Goal: Task Accomplishment & Management: Use online tool/utility

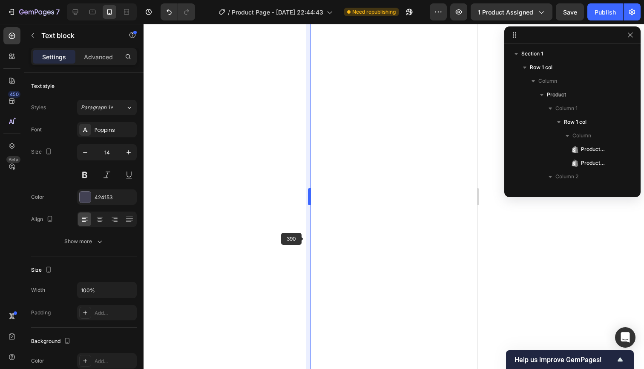
scroll to position [761, 0]
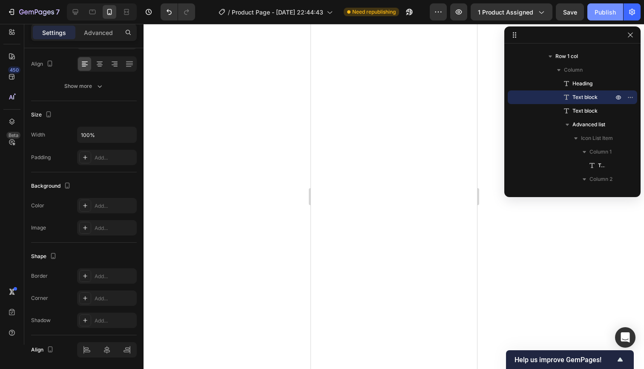
click at [599, 9] on div "Publish" at bounding box center [605, 12] width 21 height 9
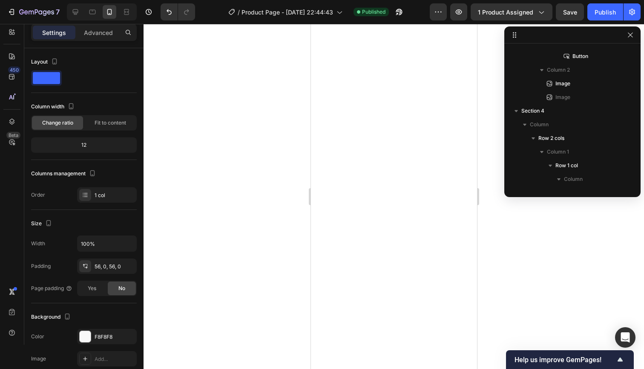
scroll to position [1361, 0]
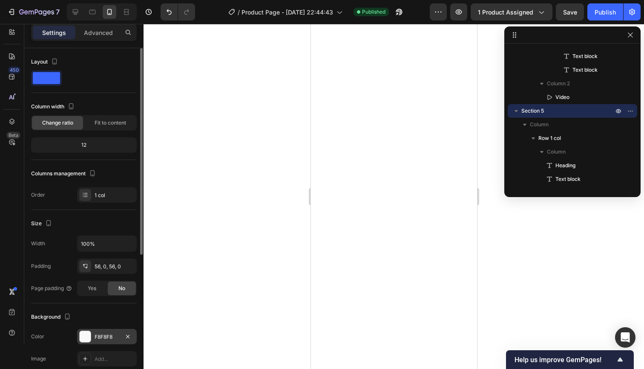
click at [107, 333] on div "F8F8F8" at bounding box center [107, 337] width 25 height 8
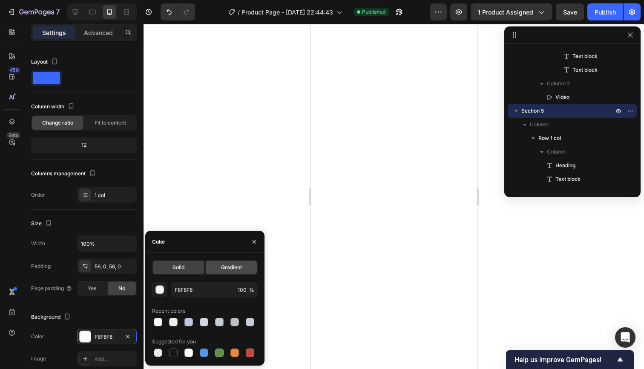
click at [211, 264] on div "Gradient" at bounding box center [231, 267] width 51 height 14
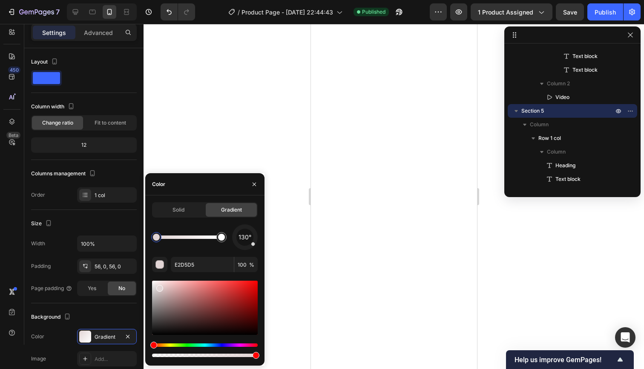
drag, startPoint x: 152, startPoint y: 283, endPoint x: 171, endPoint y: 279, distance: 19.1
type input "EFE6E6"
drag, startPoint x: 157, startPoint y: 297, endPoint x: 157, endPoint y: 283, distance: 13.6
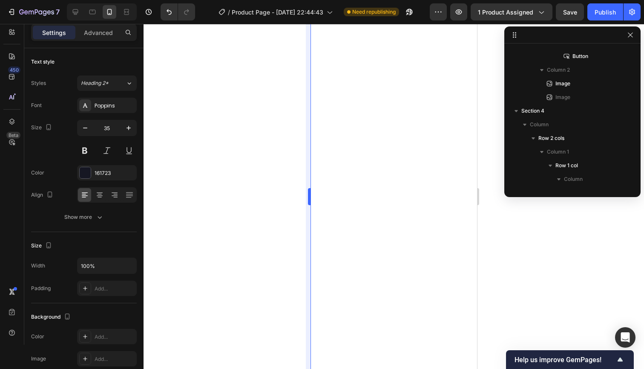
scroll to position [1416, 0]
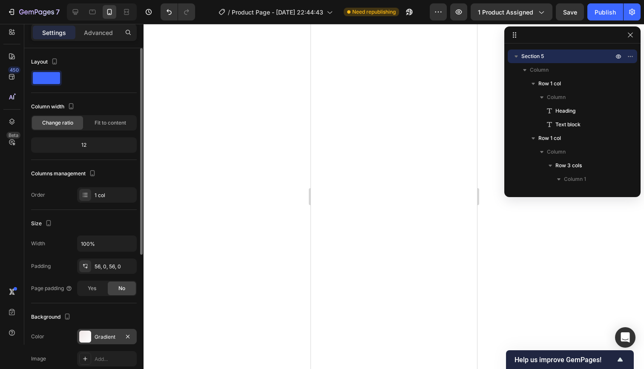
click at [116, 330] on div "Gradient" at bounding box center [107, 336] width 60 height 15
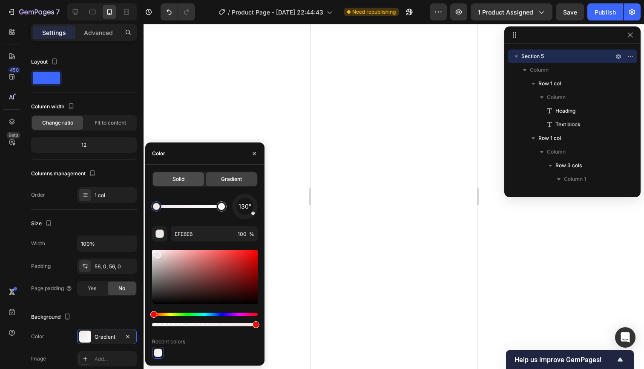
click at [184, 179] on span "Solid" at bounding box center [179, 179] width 12 height 8
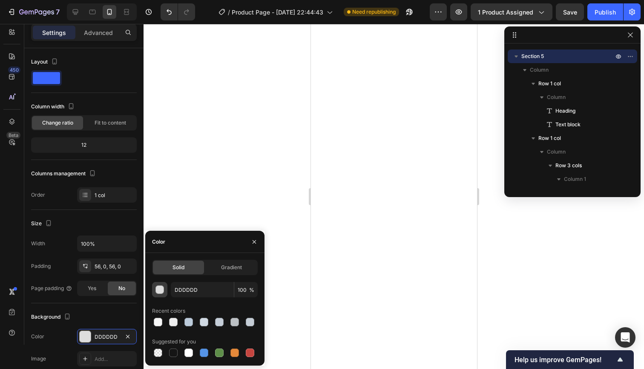
click at [160, 286] on div "button" at bounding box center [160, 290] width 9 height 9
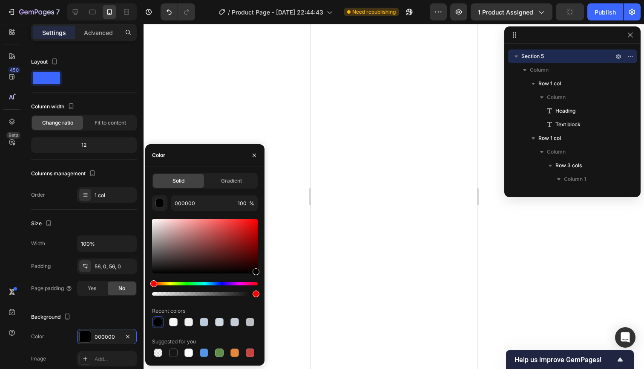
drag, startPoint x: 156, startPoint y: 228, endPoint x: 286, endPoint y: 275, distance: 138.2
click at [286, 0] on div "7 / Product Page - [DATE] 22:44:43 Need republishing Preview 1 product assigned…" at bounding box center [322, 0] width 644 height 0
drag, startPoint x: 257, startPoint y: 272, endPoint x: 199, endPoint y: 264, distance: 58.6
click at [199, 264] on div at bounding box center [199, 265] width 7 height 7
drag, startPoint x: 199, startPoint y: 267, endPoint x: 198, endPoint y: 276, distance: 9.0
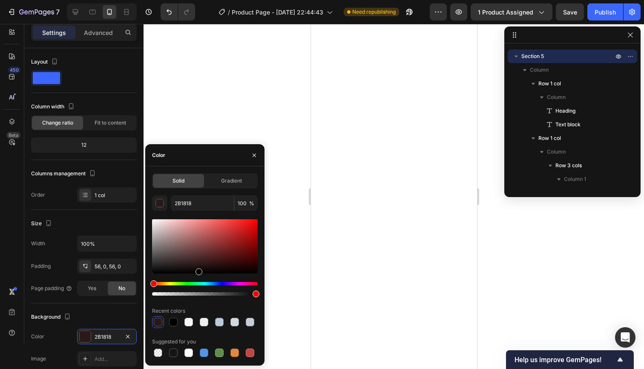
click at [198, 276] on div at bounding box center [205, 257] width 106 height 80
type input "000000"
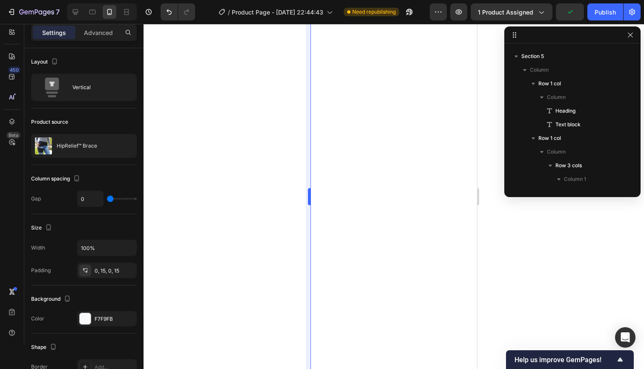
scroll to position [0, 0]
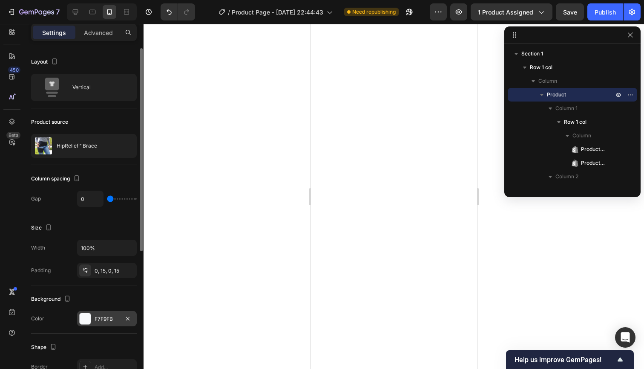
click at [98, 313] on div "F7F9FB" at bounding box center [107, 318] width 60 height 15
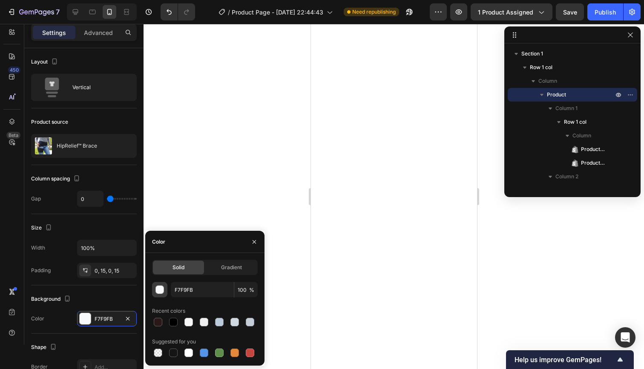
click at [155, 286] on button "button" at bounding box center [159, 289] width 15 height 15
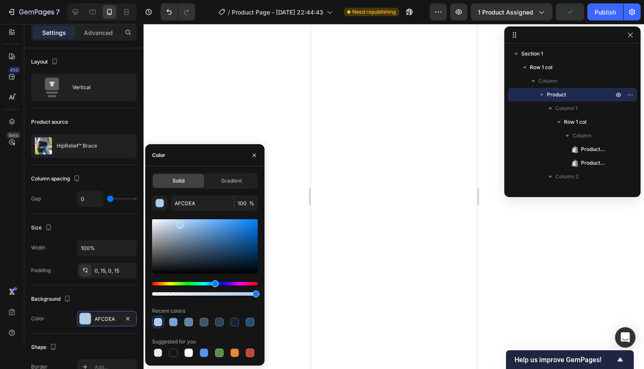
drag, startPoint x: 158, startPoint y: 223, endPoint x: 179, endPoint y: 223, distance: 20.9
click at [179, 223] on div at bounding box center [180, 225] width 7 height 7
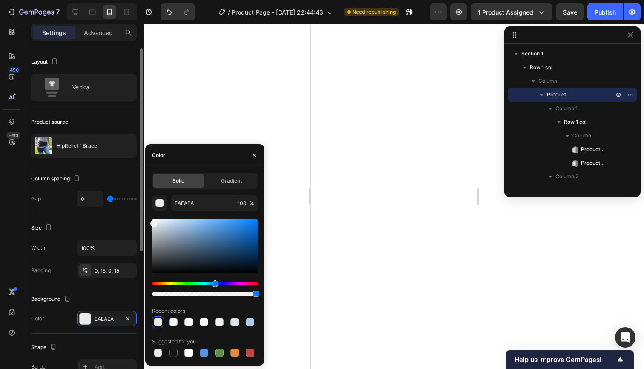
type input "F2F2F2"
drag, startPoint x: 182, startPoint y: 225, endPoint x: 137, endPoint y: 222, distance: 45.3
click at [137, 222] on div "450 Beta Sections(18) Elements(84) Section Element Hero Section Product Detail …" at bounding box center [72, 196] width 144 height 345
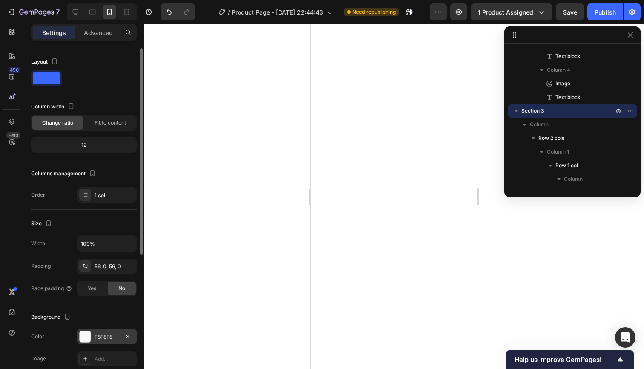
click at [118, 337] on div "F8F8F8" at bounding box center [107, 337] width 25 height 8
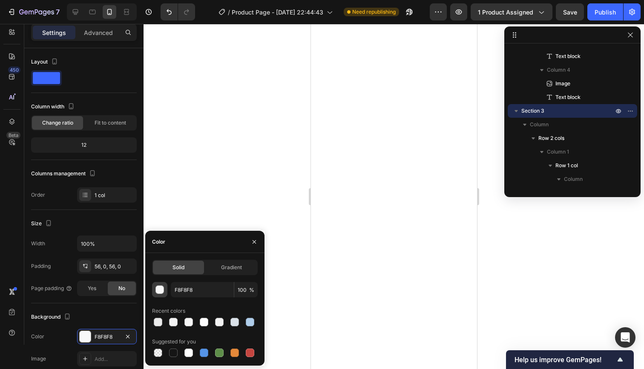
click at [161, 288] on div "button" at bounding box center [160, 290] width 9 height 9
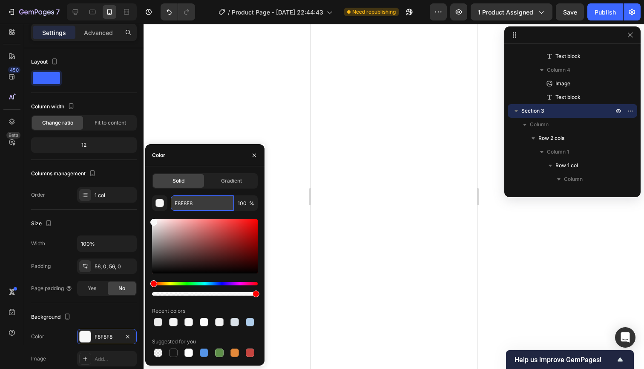
click at [181, 203] on input "F8F8F8" at bounding box center [202, 202] width 63 height 15
type input "F2F2F2"
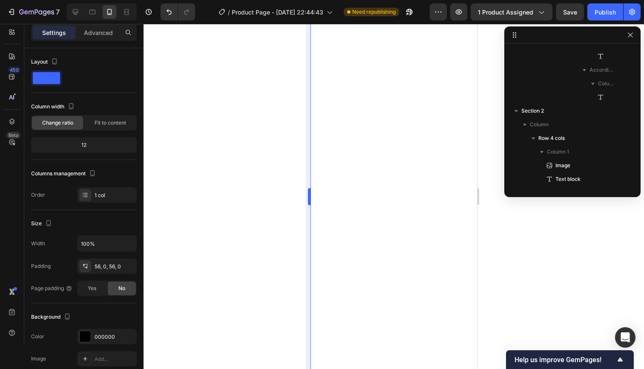
scroll to position [1361, 0]
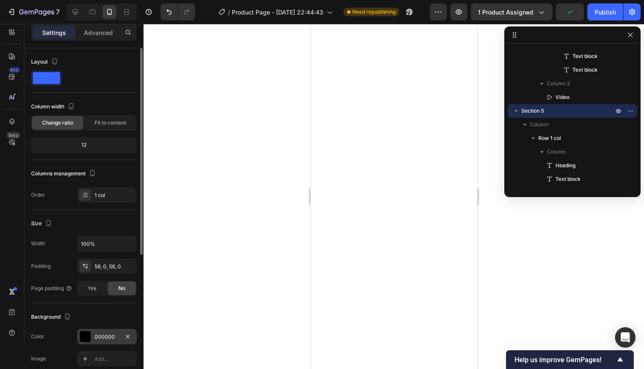
click at [106, 329] on div "000000" at bounding box center [107, 336] width 60 height 15
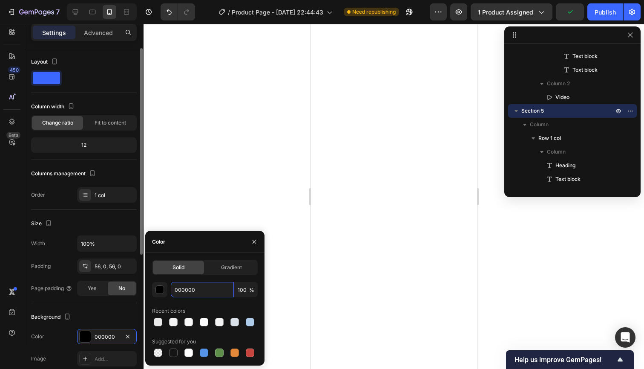
drag, startPoint x: 197, startPoint y: 287, endPoint x: 124, endPoint y: 286, distance: 73.7
click at [124, 286] on div "450 Beta Sections(18) Elements(84) Section Element Hero Section Product Detail …" at bounding box center [72, 196] width 144 height 345
type input "F2F2F2"
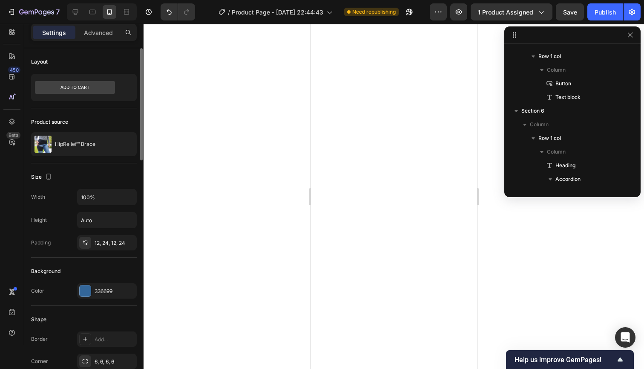
scroll to position [325, 0]
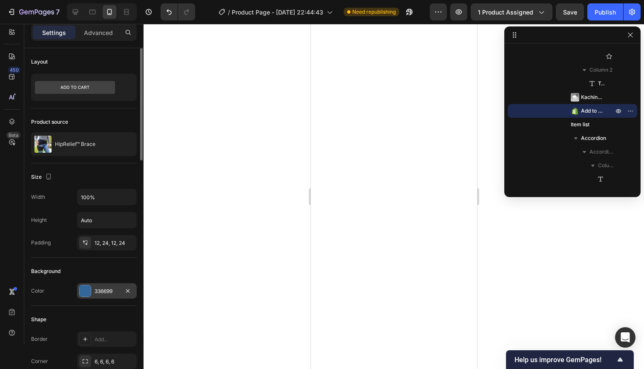
click at [106, 287] on div "336699" at bounding box center [107, 291] width 25 height 8
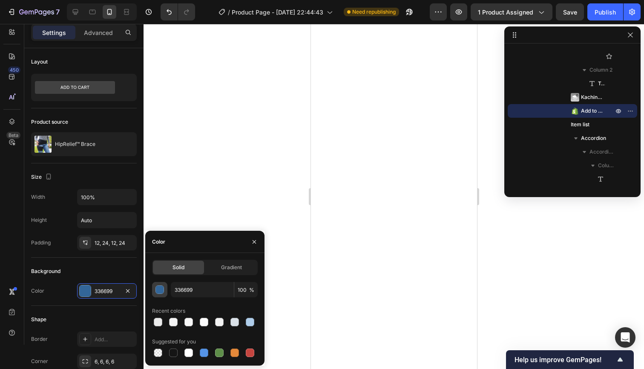
click at [158, 285] on button "button" at bounding box center [159, 289] width 15 height 15
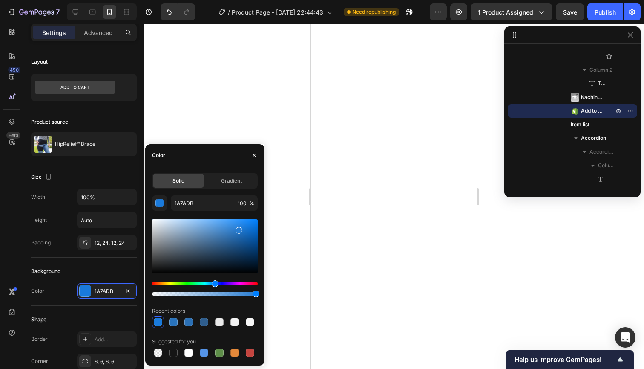
drag, startPoint x: 223, startPoint y: 242, endPoint x: 234, endPoint y: 230, distance: 16.6
click at [236, 230] on div at bounding box center [239, 230] width 7 height 7
drag, startPoint x: 234, startPoint y: 232, endPoint x: 222, endPoint y: 236, distance: 13.3
click at [222, 236] on div at bounding box center [222, 238] width 7 height 7
type input "3D76AF"
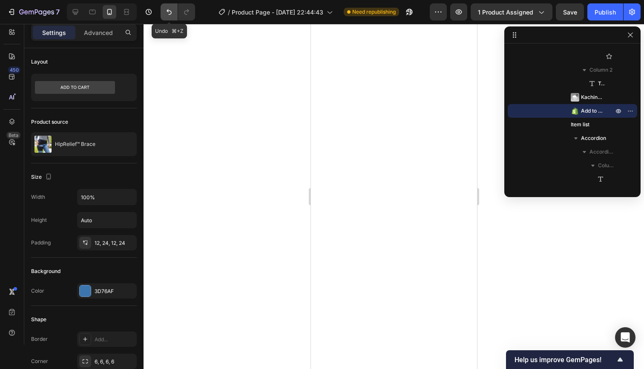
click at [169, 9] on icon "Undo/Redo" at bounding box center [169, 12] width 9 height 9
click at [271, 138] on div at bounding box center [394, 196] width 501 height 345
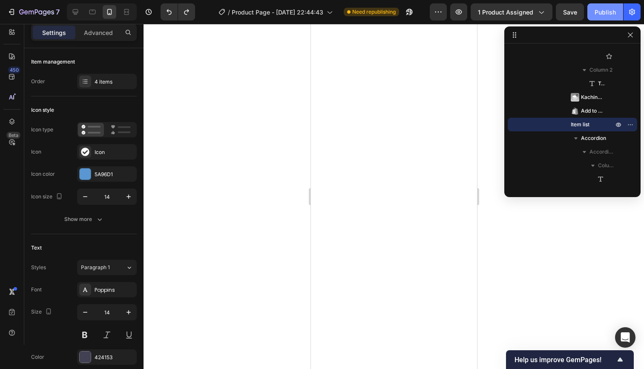
click at [592, 16] on button "Publish" at bounding box center [606, 11] width 36 height 17
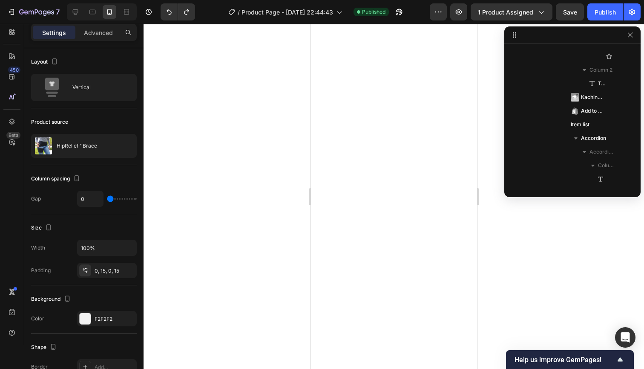
scroll to position [0, 0]
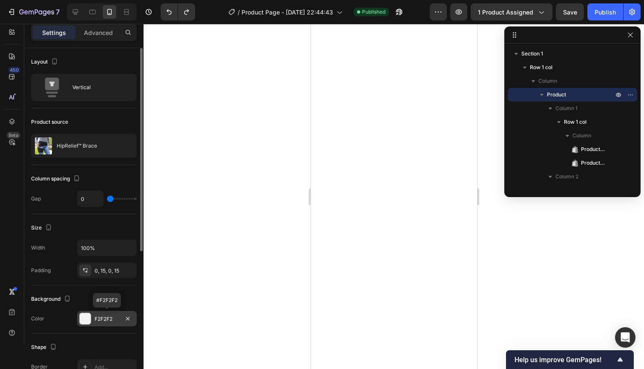
click at [105, 314] on div "F2F2F2" at bounding box center [107, 318] width 60 height 15
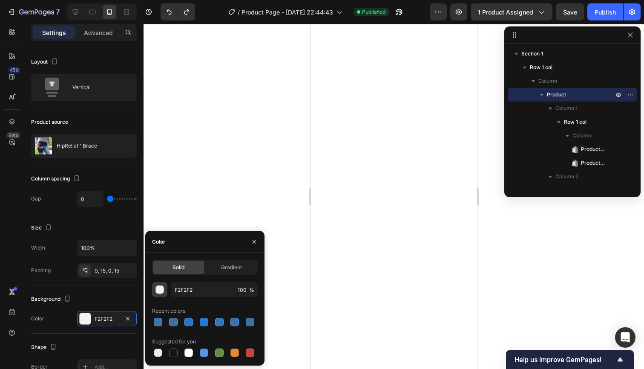
click at [162, 288] on div "button" at bounding box center [160, 290] width 9 height 9
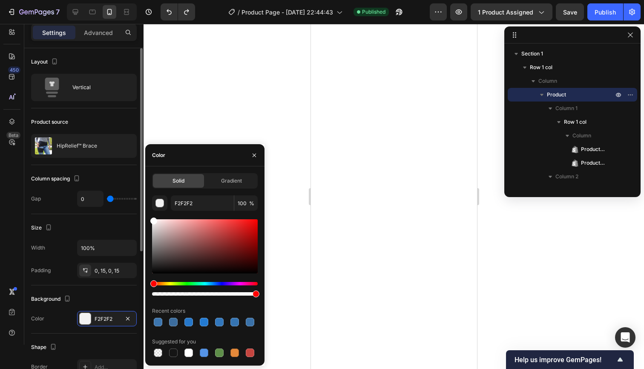
drag, startPoint x: 153, startPoint y: 222, endPoint x: 122, endPoint y: 173, distance: 58.8
click at [122, 173] on div "450 Beta Sections(18) Elements(84) Section Element Hero Section Product Detail …" at bounding box center [72, 196] width 144 height 345
type input "FFFFFF"
drag, startPoint x: 152, startPoint y: 219, endPoint x: 123, endPoint y: 174, distance: 53.4
click at [123, 174] on div "450 Beta Sections(18) Elements(84) Section Element Hero Section Product Detail …" at bounding box center [72, 196] width 144 height 345
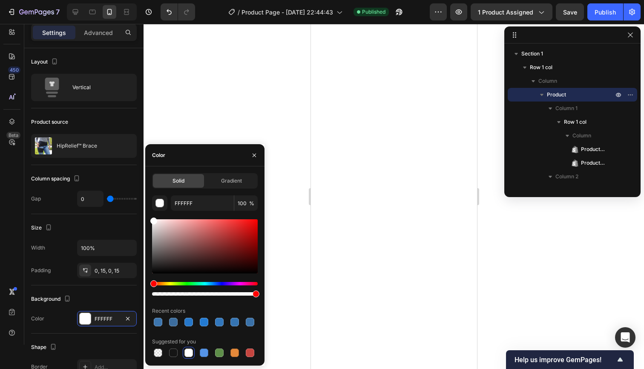
click at [276, 92] on div at bounding box center [394, 196] width 501 height 345
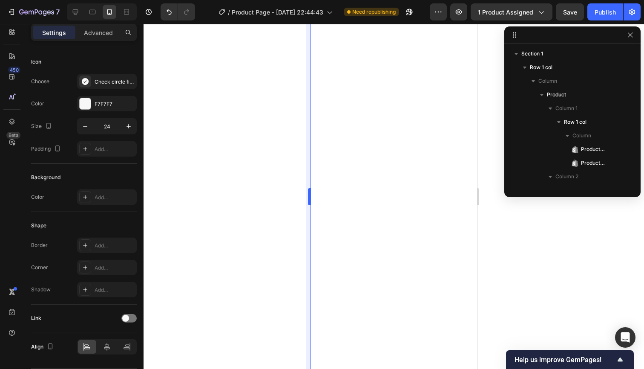
scroll to position [1685, 0]
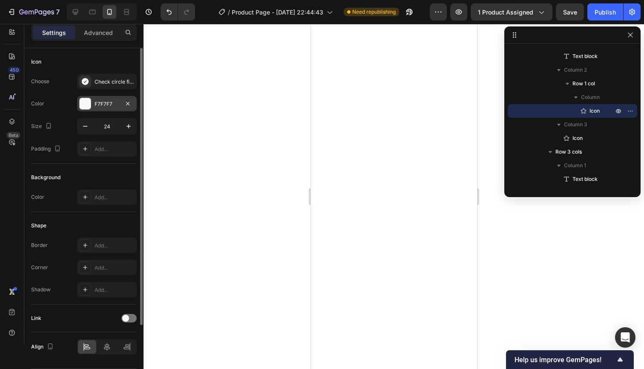
click at [101, 104] on div "F7F7F7" at bounding box center [107, 104] width 25 height 8
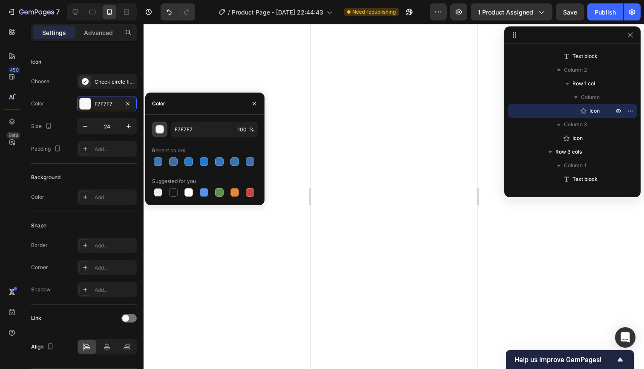
click at [159, 130] on div "button" at bounding box center [160, 129] width 9 height 9
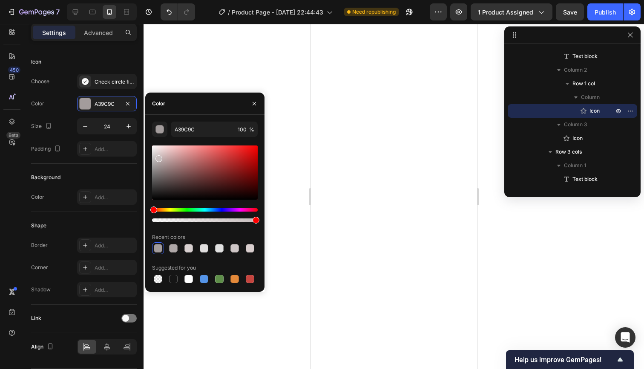
type input "C6BCBC"
drag, startPoint x: 154, startPoint y: 148, endPoint x: 158, endPoint y: 157, distance: 9.3
click at [158, 157] on div at bounding box center [159, 158] width 7 height 7
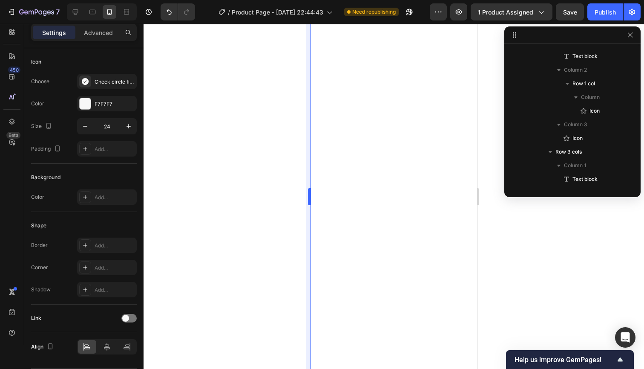
scroll to position [1808, 0]
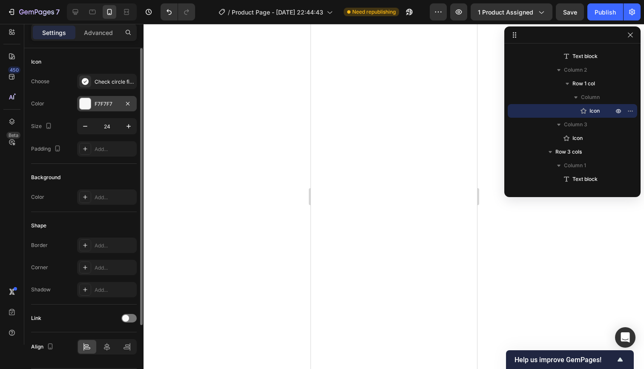
click at [108, 104] on div "F7F7F7" at bounding box center [107, 104] width 25 height 8
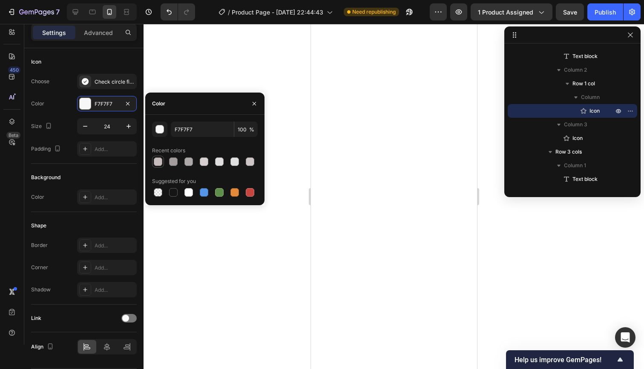
click at [156, 163] on div at bounding box center [158, 161] width 9 height 9
type input "C6BCBC"
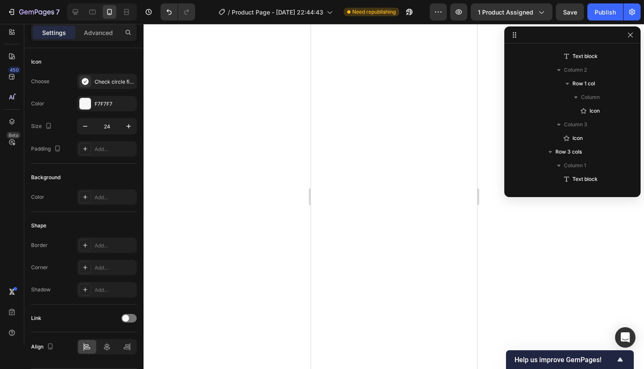
scroll to position [1930, 0]
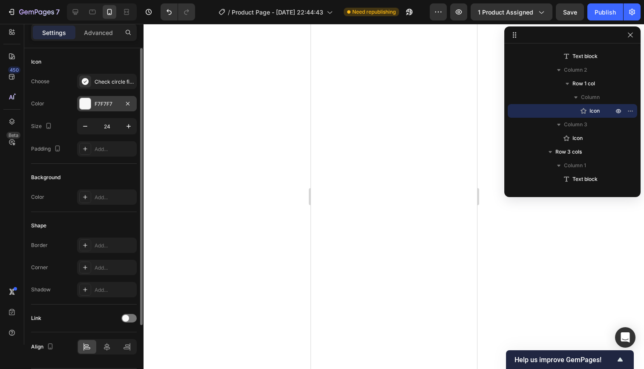
click at [87, 97] on div "F7F7F7" at bounding box center [107, 103] width 60 height 15
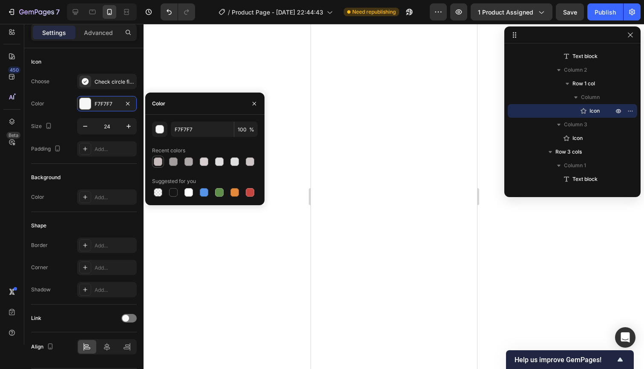
click at [163, 162] on div at bounding box center [158, 161] width 10 height 10
type input "C6BCBC"
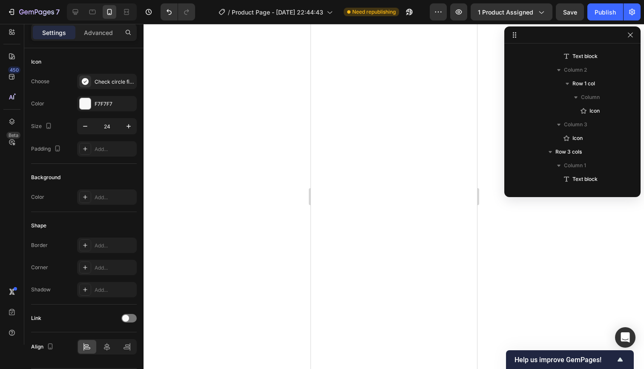
scroll to position [2053, 0]
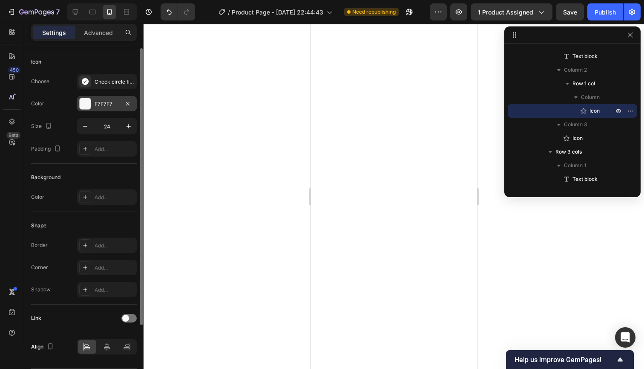
click at [98, 104] on div "F7F7F7" at bounding box center [107, 104] width 25 height 8
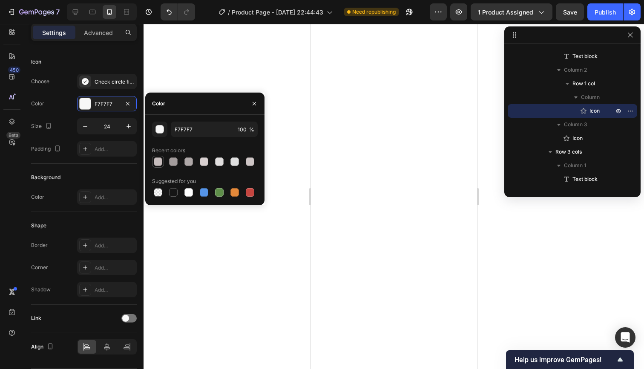
click at [160, 162] on div at bounding box center [158, 161] width 9 height 9
type input "C6BCBC"
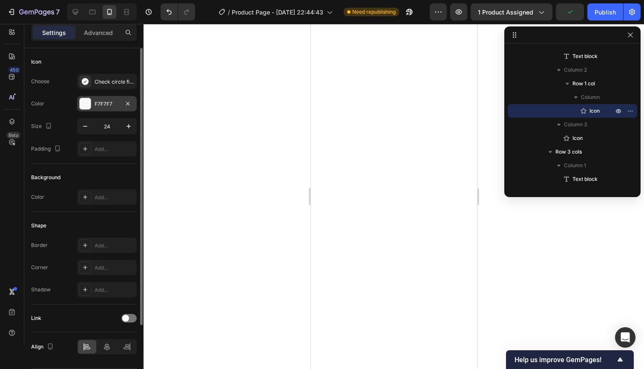
click at [90, 101] on div at bounding box center [85, 103] width 11 height 11
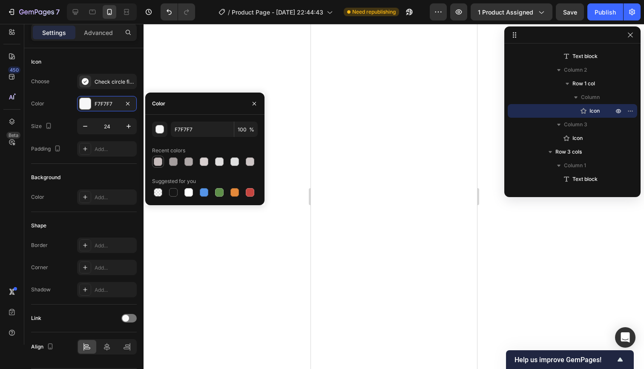
click at [158, 163] on div at bounding box center [158, 161] width 9 height 9
type input "C6BCBC"
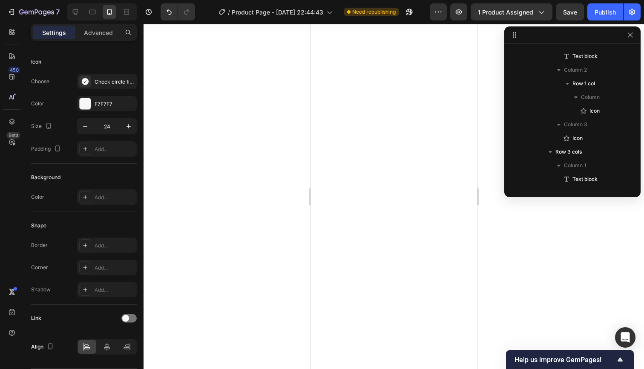
scroll to position [2299, 0]
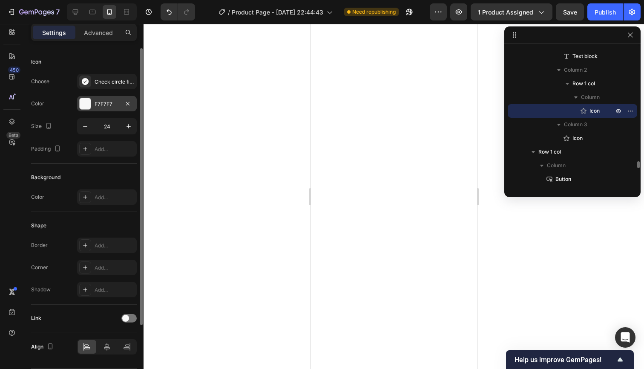
click at [93, 98] on div "F7F7F7" at bounding box center [107, 103] width 60 height 15
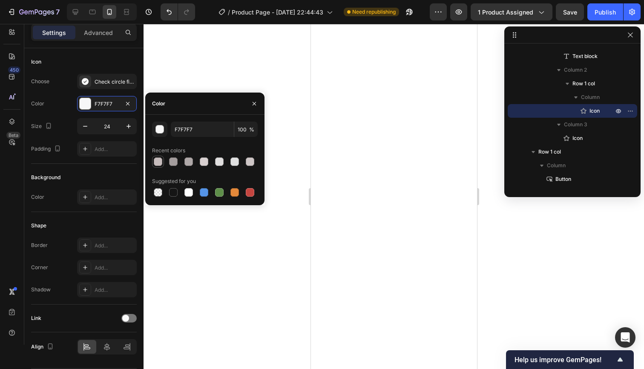
click at [157, 161] on div at bounding box center [158, 161] width 9 height 9
type input "C6BCBC"
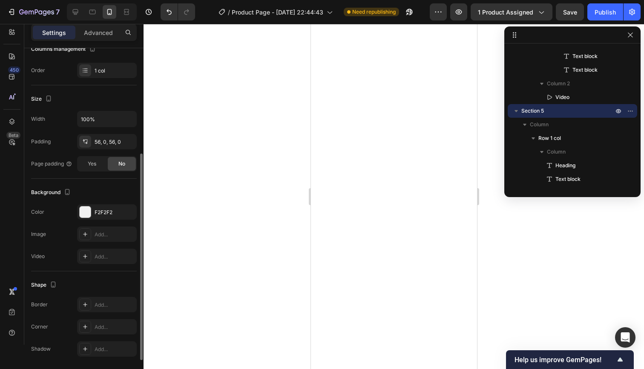
scroll to position [144, 0]
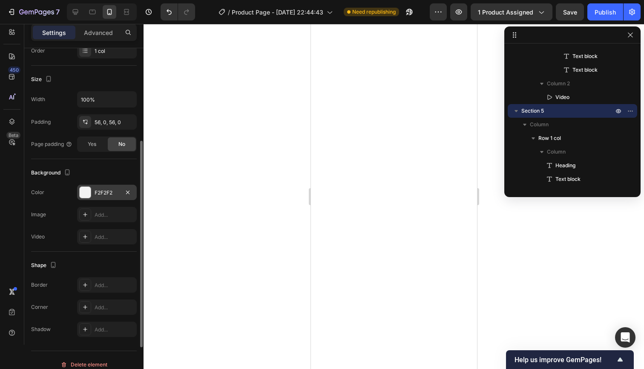
click at [112, 189] on div "F2F2F2" at bounding box center [107, 193] width 25 height 8
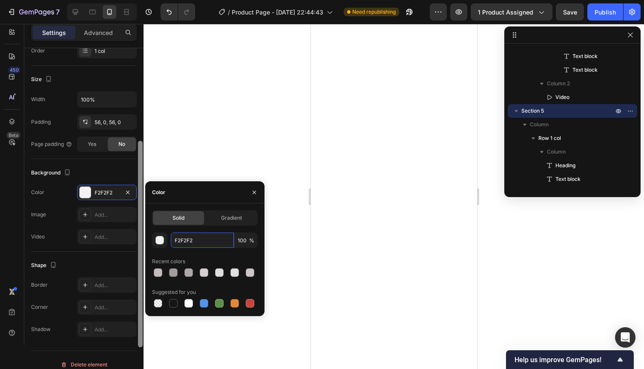
drag, startPoint x: 203, startPoint y: 241, endPoint x: 143, endPoint y: 239, distance: 60.1
click at [143, 239] on div "450 Beta Sections(18) Elements(84) Section Element Hero Section Product Detail …" at bounding box center [72, 196] width 144 height 345
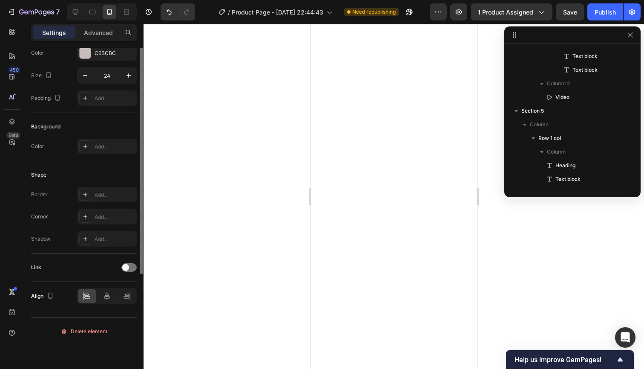
scroll to position [0, 0]
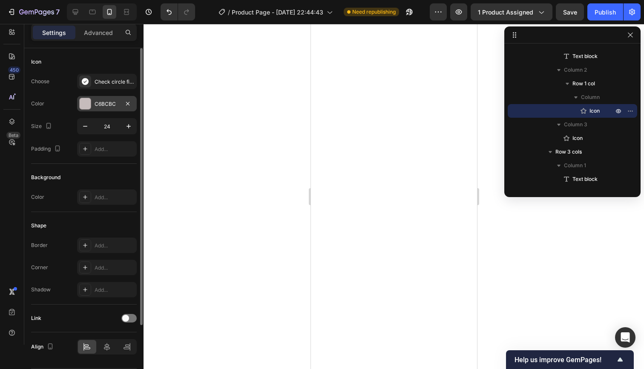
click at [109, 105] on div "C6BCBC" at bounding box center [107, 104] width 25 height 8
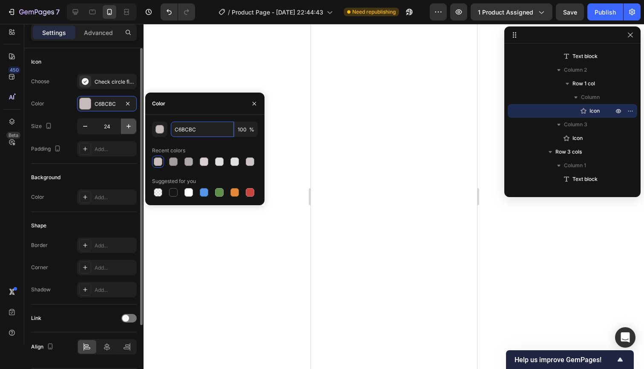
drag, startPoint x: 205, startPoint y: 130, endPoint x: 131, endPoint y: 121, distance: 73.8
click at [65, 110] on div "450 Beta Sections(18) Elements(84) Section Element Hero Section Product Detail …" at bounding box center [72, 196] width 144 height 345
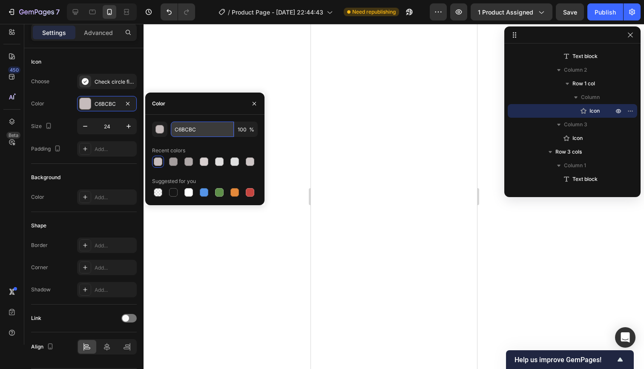
paste input "F2F2F2"
click at [160, 127] on div "button" at bounding box center [160, 129] width 9 height 9
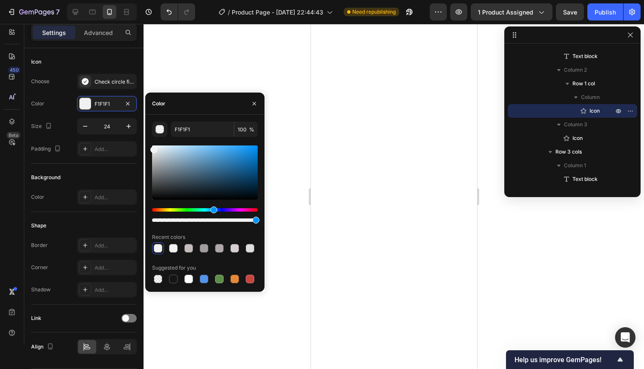
drag, startPoint x: 154, startPoint y: 208, endPoint x: 213, endPoint y: 208, distance: 58.4
click at [213, 208] on div "Hue" at bounding box center [214, 209] width 7 height 7
drag, startPoint x: 155, startPoint y: 150, endPoint x: 163, endPoint y: 158, distance: 12.1
click at [163, 158] on div at bounding box center [164, 159] width 7 height 7
drag, startPoint x: 163, startPoint y: 160, endPoint x: 238, endPoint y: 193, distance: 81.8
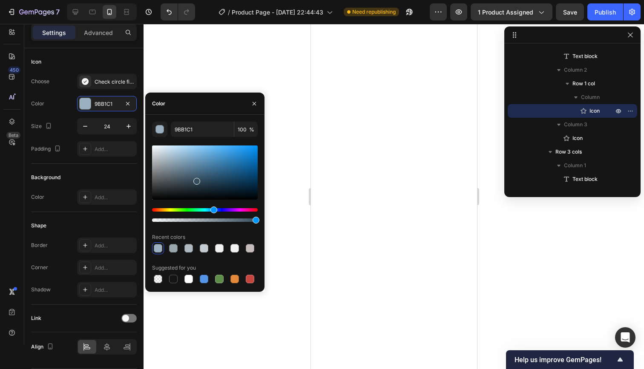
click at [200, 185] on div at bounding box center [196, 181] width 7 height 7
drag, startPoint x: 237, startPoint y: 194, endPoint x: 184, endPoint y: 162, distance: 62.0
click at [186, 161] on div at bounding box center [189, 163] width 7 height 7
type input "A6B4BF"
drag, startPoint x: 181, startPoint y: 162, endPoint x: 167, endPoint y: 159, distance: 15.0
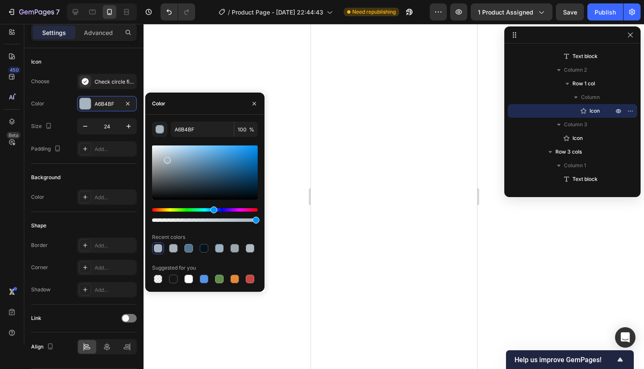
click at [167, 159] on div at bounding box center [205, 172] width 106 height 54
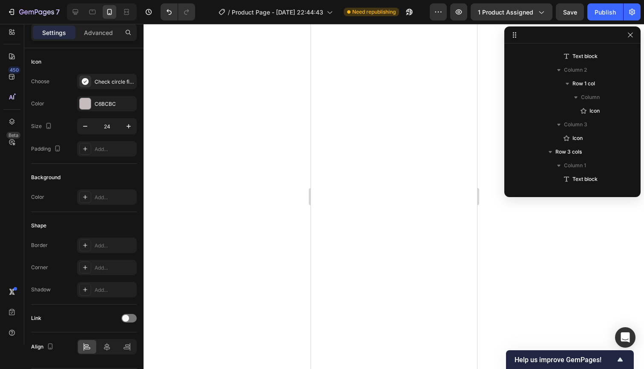
scroll to position [1808, 0]
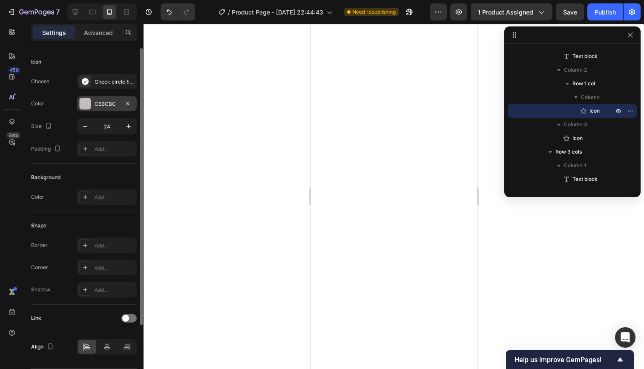
click at [105, 106] on div "C6BCBC" at bounding box center [107, 104] width 25 height 8
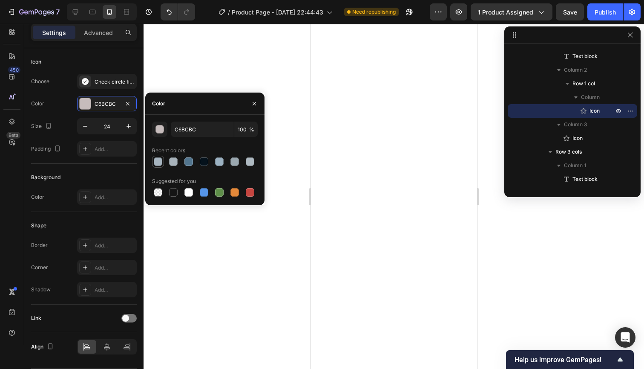
click at [156, 161] on div at bounding box center [158, 161] width 9 height 9
type input "A6B4BF"
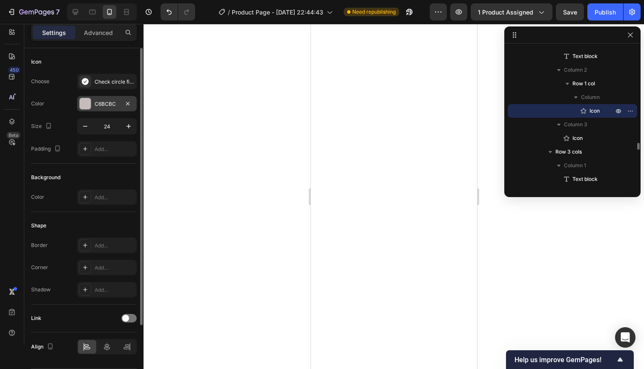
click at [107, 106] on div "C6BCBC" at bounding box center [107, 104] width 25 height 8
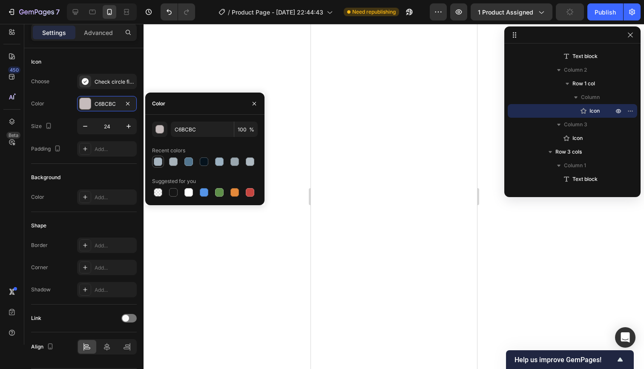
click at [155, 159] on div at bounding box center [158, 161] width 9 height 9
type input "A6B4BF"
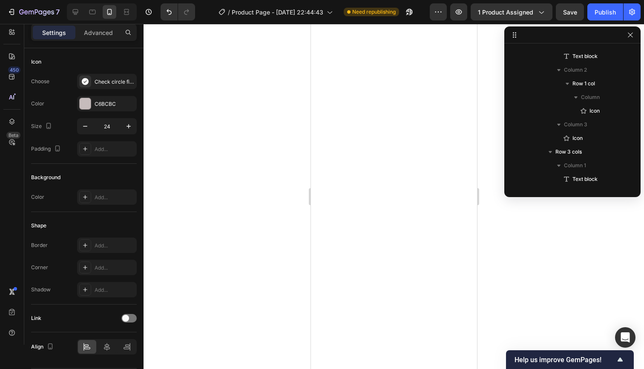
scroll to position [2053, 0]
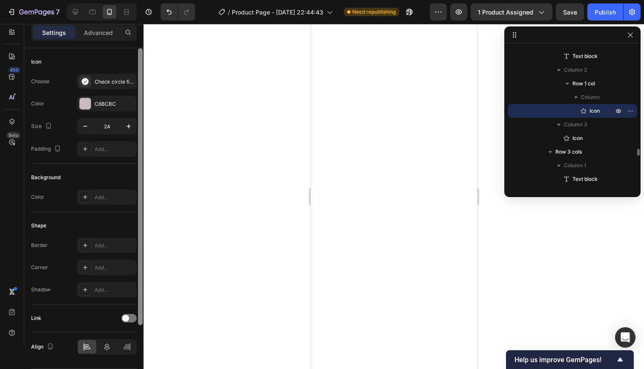
drag, startPoint x: 105, startPoint y: 106, endPoint x: 137, endPoint y: 128, distance: 38.9
click at [105, 106] on div "C6BCBC" at bounding box center [115, 104] width 40 height 8
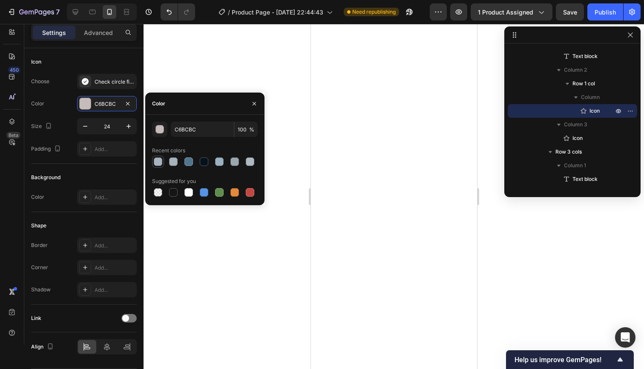
click at [163, 161] on div at bounding box center [158, 162] width 12 height 12
type input "A6B4BF"
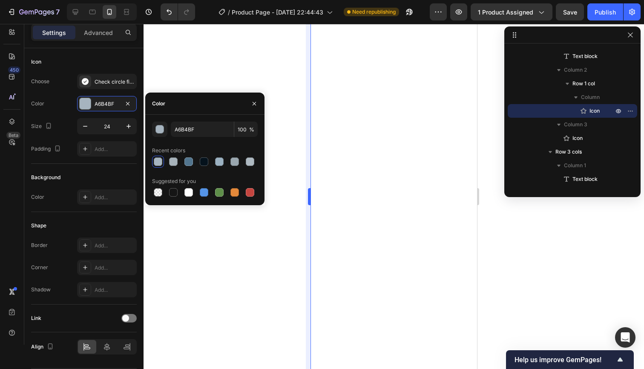
scroll to position [2176, 0]
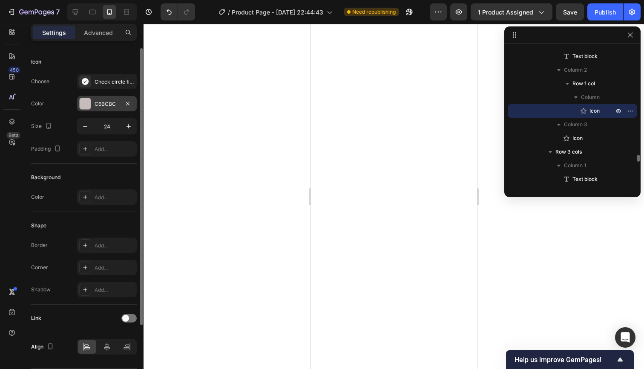
click at [90, 106] on div at bounding box center [85, 103] width 11 height 11
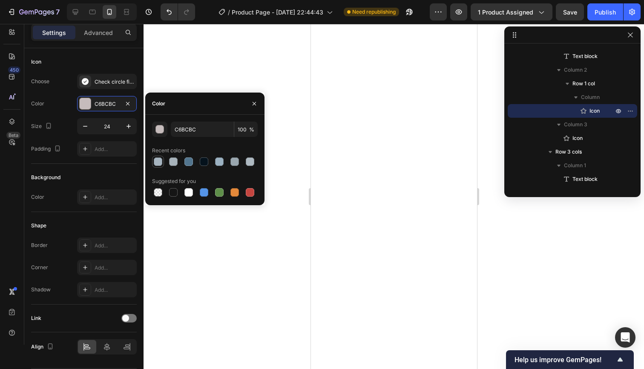
click at [160, 164] on div at bounding box center [158, 161] width 9 height 9
type input "A6B4BF"
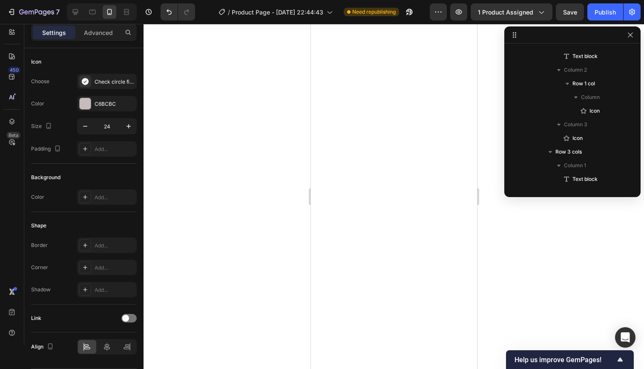
scroll to position [2299, 0]
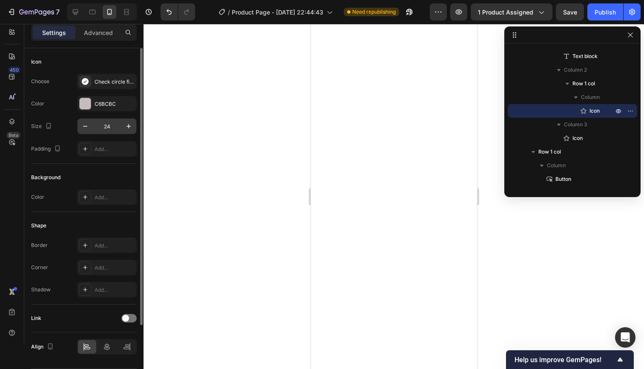
drag, startPoint x: 100, startPoint y: 108, endPoint x: 118, endPoint y: 123, distance: 23.6
click at [100, 109] on div "C6BCBC" at bounding box center [107, 103] width 60 height 15
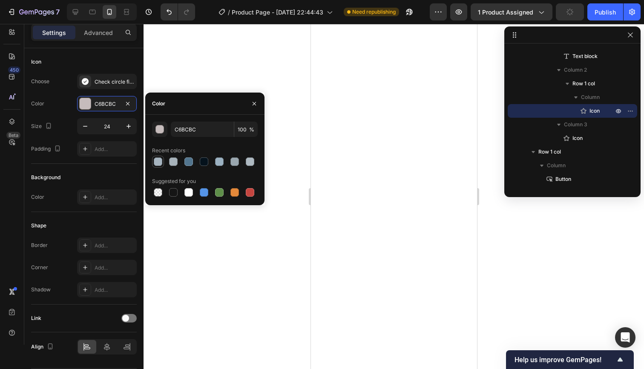
click at [157, 161] on div at bounding box center [158, 161] width 9 height 9
type input "A6B4BF"
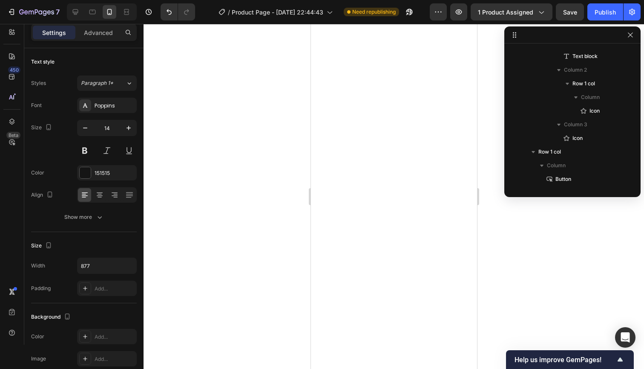
scroll to position [1429, 0]
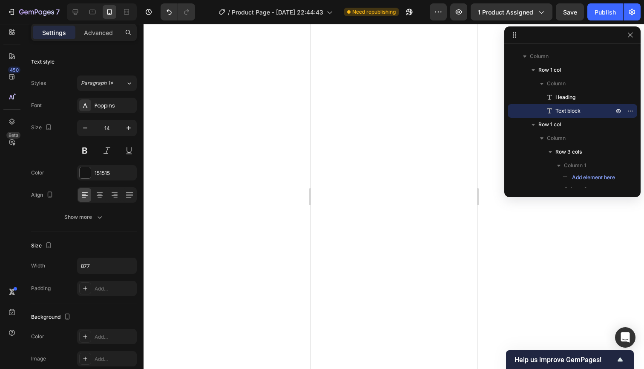
click at [293, 109] on div at bounding box center [394, 196] width 501 height 345
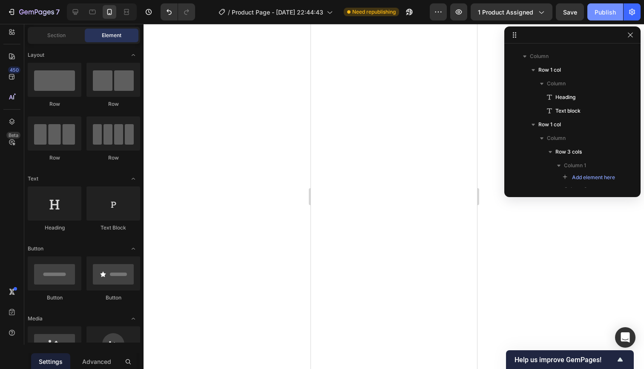
click at [608, 12] on div "Publish" at bounding box center [605, 12] width 21 height 9
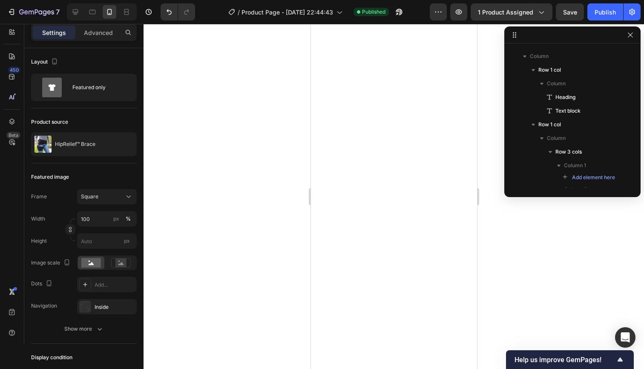
scroll to position [38, 0]
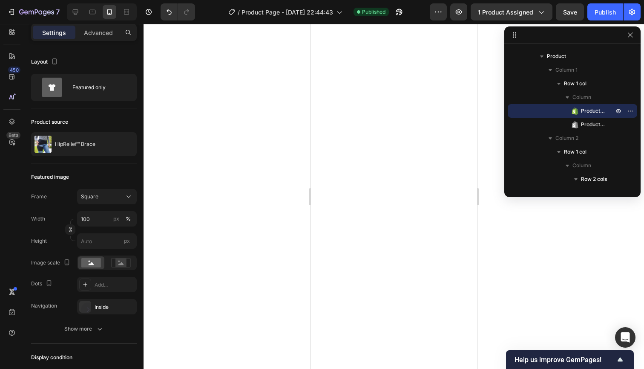
click at [300, 115] on div at bounding box center [394, 196] width 501 height 345
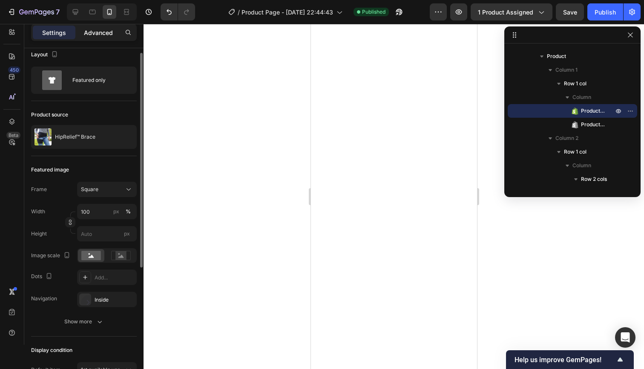
click at [108, 32] on p "Advanced" at bounding box center [98, 32] width 29 height 9
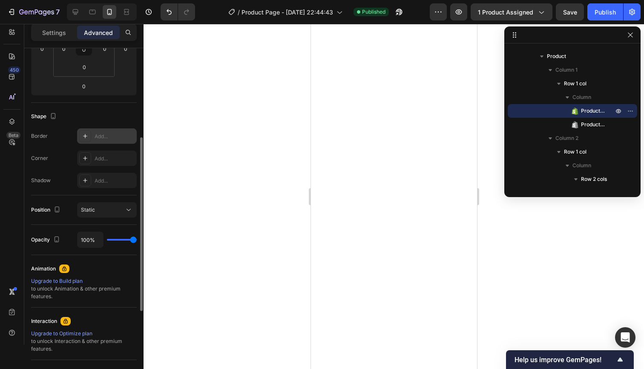
scroll to position [166, 0]
click at [106, 156] on div "Add..." at bounding box center [115, 157] width 40 height 8
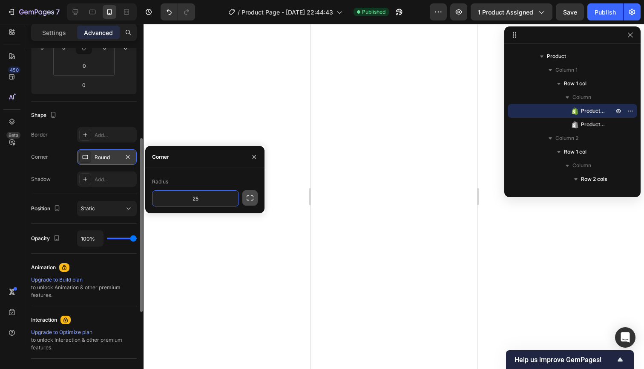
type input "25"
click at [254, 198] on icon "button" at bounding box center [250, 197] width 9 height 9
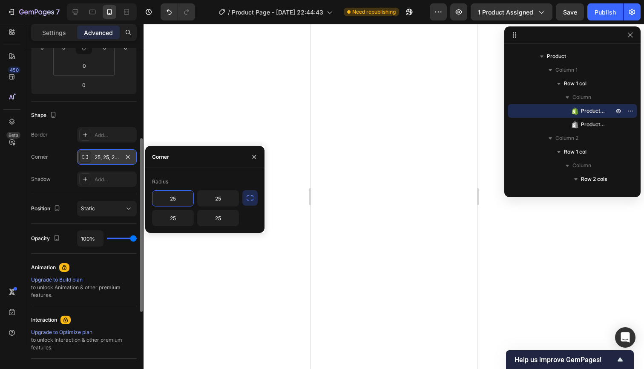
click at [177, 199] on input "25" at bounding box center [173, 197] width 41 height 15
click at [202, 197] on input "25" at bounding box center [218, 197] width 41 height 15
click at [188, 210] on div "25" at bounding box center [173, 218] width 42 height 16
click at [206, 213] on input "25" at bounding box center [218, 217] width 41 height 15
click at [214, 184] on div "Radius" at bounding box center [205, 182] width 106 height 14
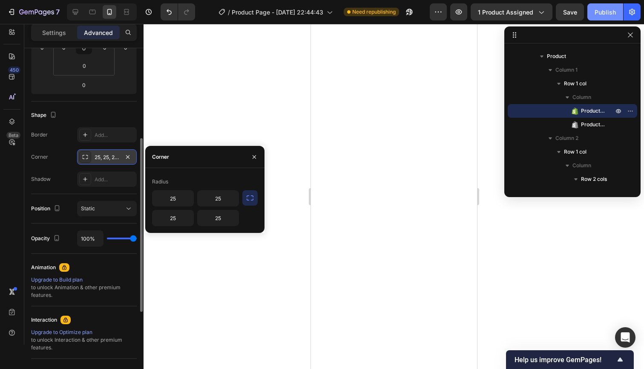
click at [595, 11] on div "Publish" at bounding box center [605, 12] width 21 height 9
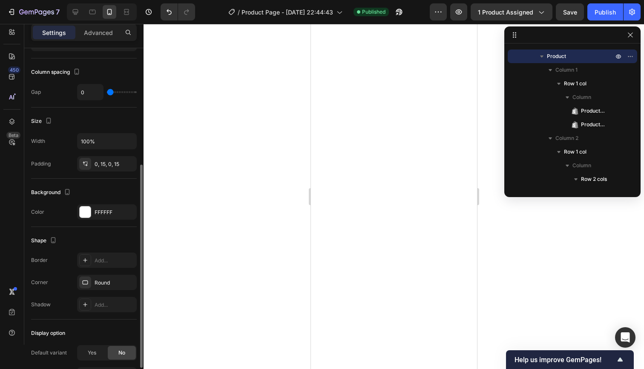
scroll to position [185, 0]
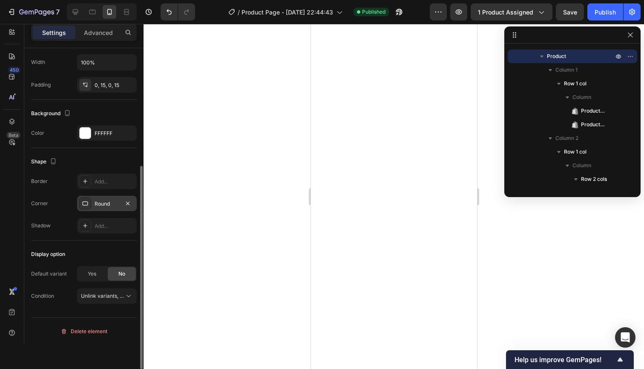
click at [112, 205] on div "Round" at bounding box center [107, 204] width 25 height 8
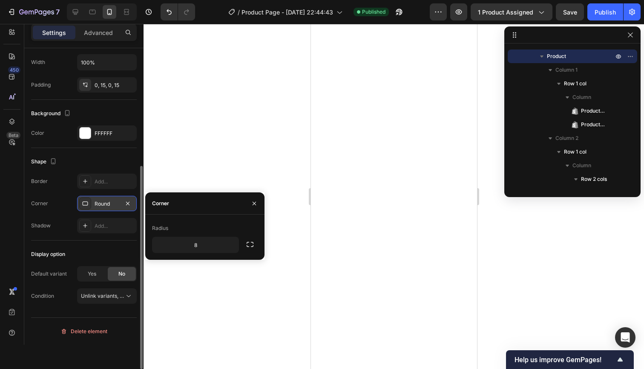
click at [112, 205] on div "Round" at bounding box center [107, 204] width 25 height 8
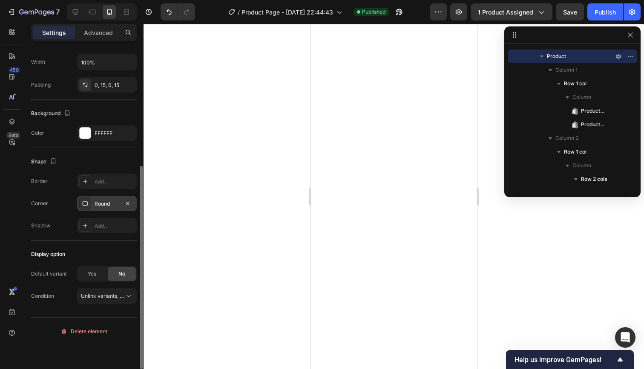
click at [112, 205] on div "Round" at bounding box center [107, 204] width 25 height 8
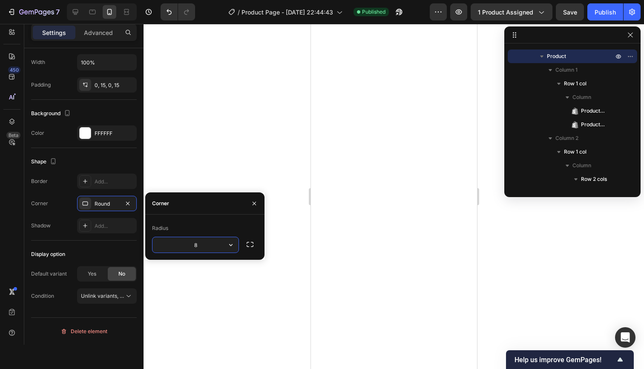
click at [199, 241] on input "8" at bounding box center [196, 244] width 86 height 15
click at [232, 245] on icon "button" at bounding box center [231, 244] width 9 height 9
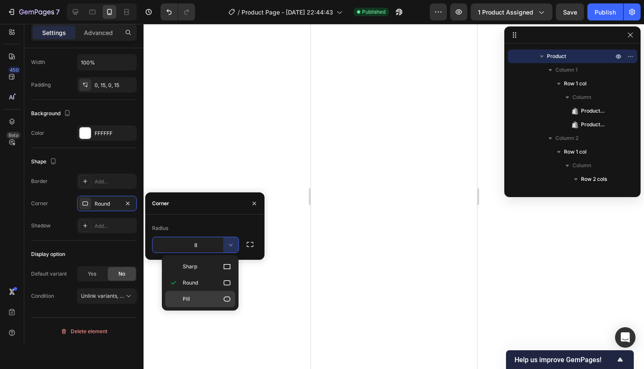
click at [211, 300] on p "Pill" at bounding box center [207, 298] width 49 height 9
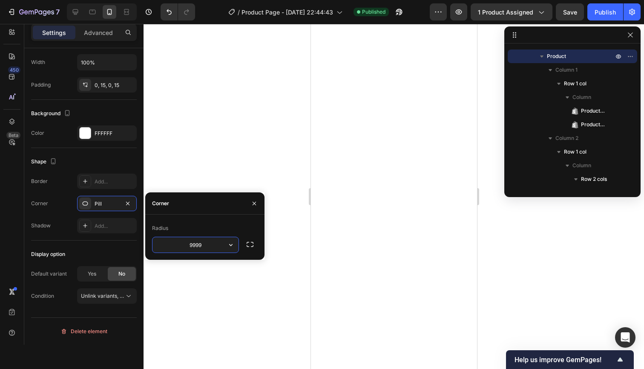
click at [202, 241] on input "9999" at bounding box center [196, 244] width 86 height 15
click at [231, 244] on icon "button" at bounding box center [231, 244] width 9 height 9
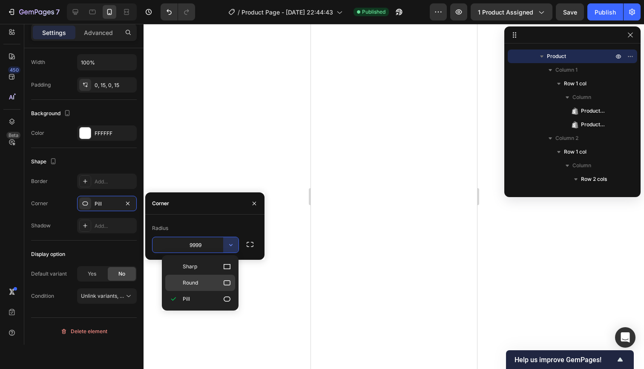
click at [213, 275] on div "Round" at bounding box center [200, 282] width 70 height 16
type input "8"
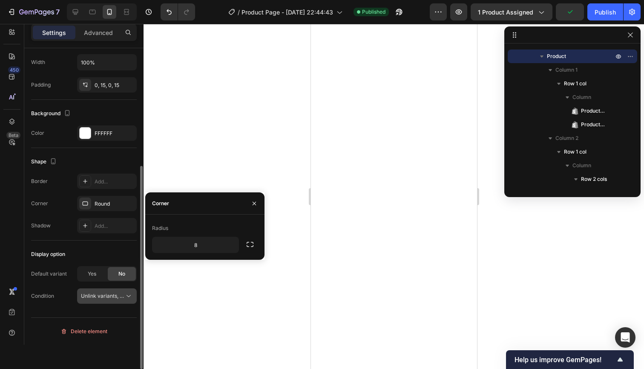
click at [110, 291] on div "Unlink variants, quantity <br> between same products" at bounding box center [107, 295] width 52 height 9
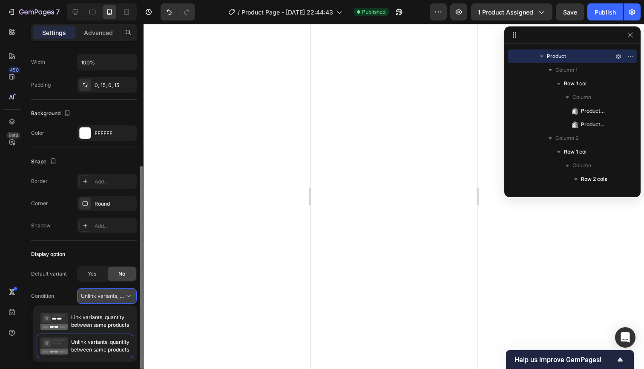
click at [110, 291] on div "Unlink variants, quantity <br> between same products" at bounding box center [107, 295] width 52 height 9
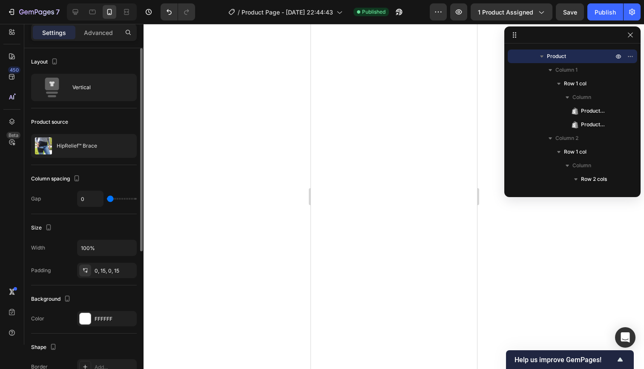
scroll to position [0, 0]
click at [201, 146] on div at bounding box center [394, 196] width 501 height 345
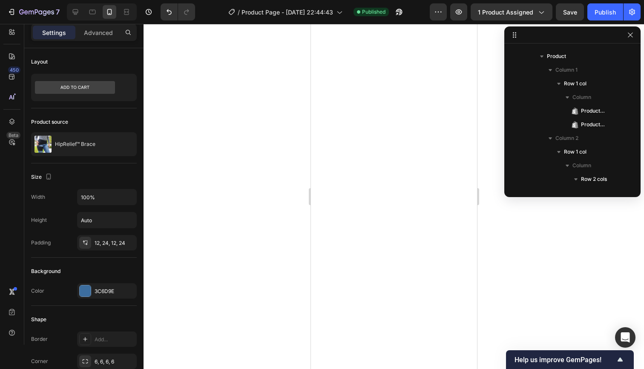
scroll to position [325, 0]
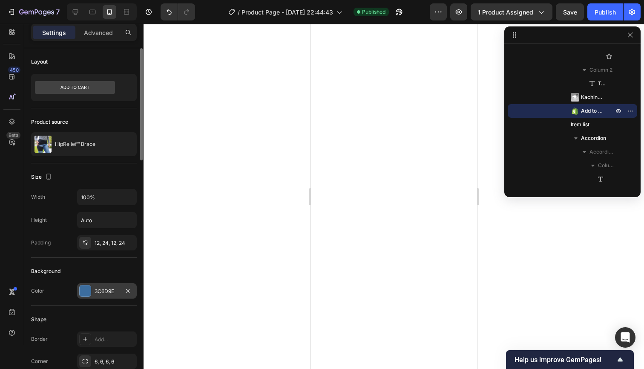
click at [116, 290] on div "3C6D9E" at bounding box center [107, 291] width 25 height 8
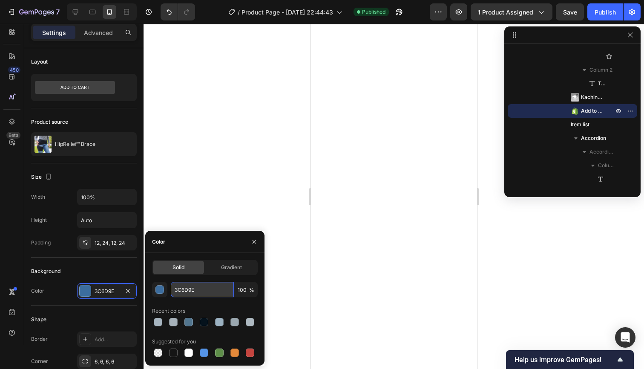
drag, startPoint x: 202, startPoint y: 284, endPoint x: 172, endPoint y: 286, distance: 30.7
click at [170, 286] on div "3C6D9E 100 %" at bounding box center [205, 289] width 106 height 15
drag, startPoint x: 198, startPoint y: 289, endPoint x: 154, endPoint y: 289, distance: 44.3
click at [154, 289] on div "3C6D9E 100 %" at bounding box center [205, 289] width 106 height 15
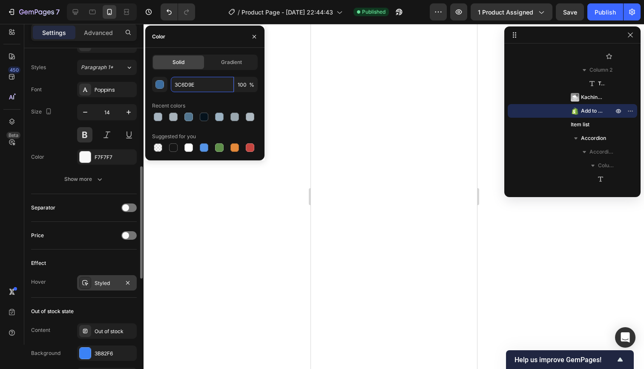
scroll to position [419, 0]
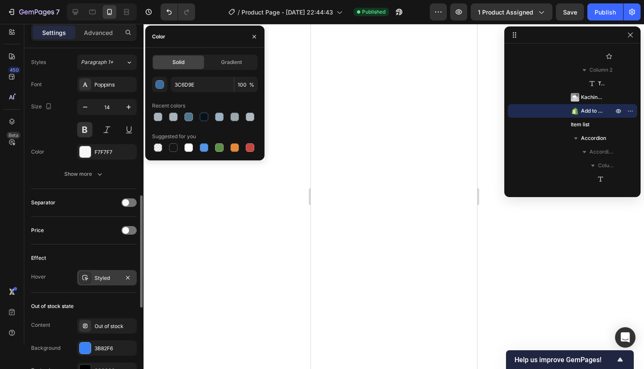
click at [113, 272] on div "Styled" at bounding box center [107, 277] width 60 height 15
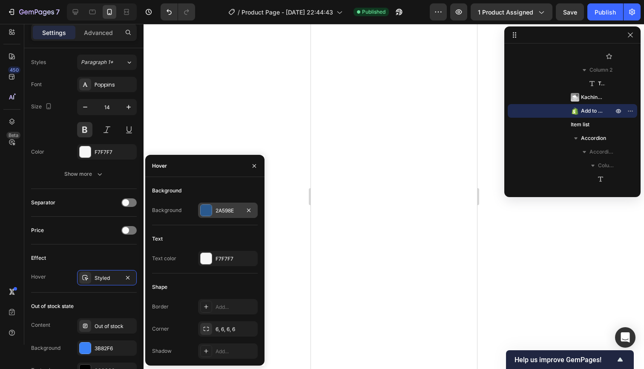
click at [237, 208] on div "2A598E" at bounding box center [228, 211] width 25 height 8
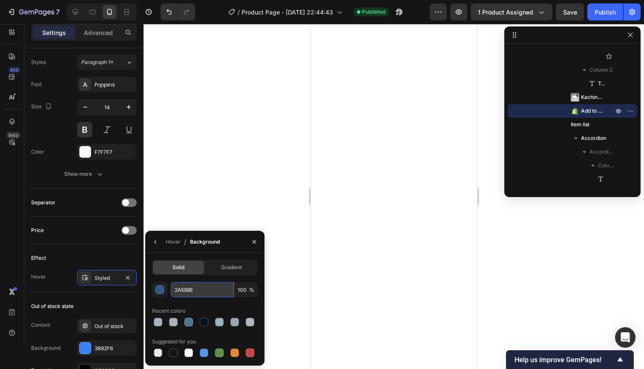
drag, startPoint x: 188, startPoint y: 290, endPoint x: 176, endPoint y: 293, distance: 12.4
click at [174, 293] on input "2A598E" at bounding box center [202, 289] width 63 height 15
drag, startPoint x: 194, startPoint y: 291, endPoint x: 170, endPoint y: 289, distance: 23.5
click at [170, 289] on div "2A598E 100 %" at bounding box center [205, 289] width 106 height 15
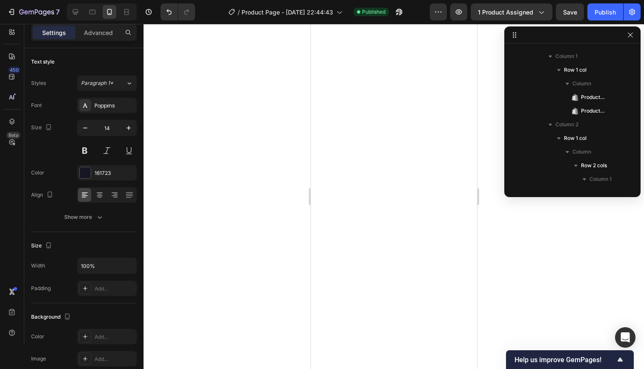
scroll to position [297, 0]
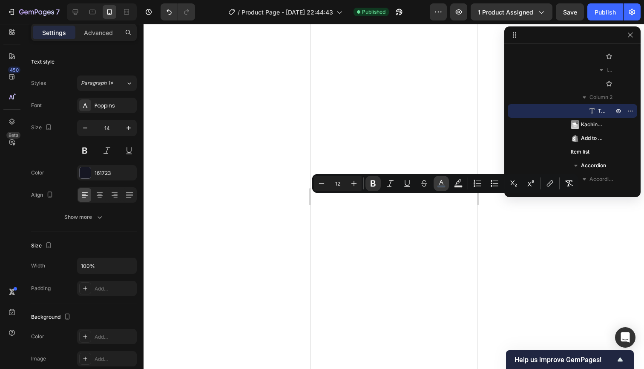
click at [438, 183] on icon "Editor contextual toolbar" at bounding box center [441, 183] width 9 height 9
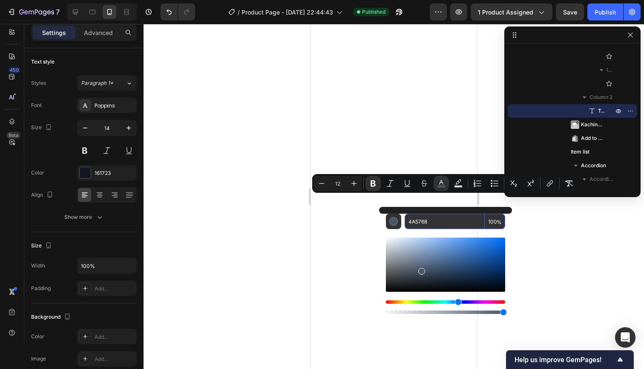
drag, startPoint x: 434, startPoint y: 218, endPoint x: 402, endPoint y: 223, distance: 31.9
click at [402, 223] on div "4A5768 100 %" at bounding box center [445, 220] width 119 height 15
drag, startPoint x: 432, startPoint y: 221, endPoint x: 398, endPoint y: 222, distance: 33.2
click at [398, 222] on div "4A5768 100 %" at bounding box center [445, 220] width 119 height 15
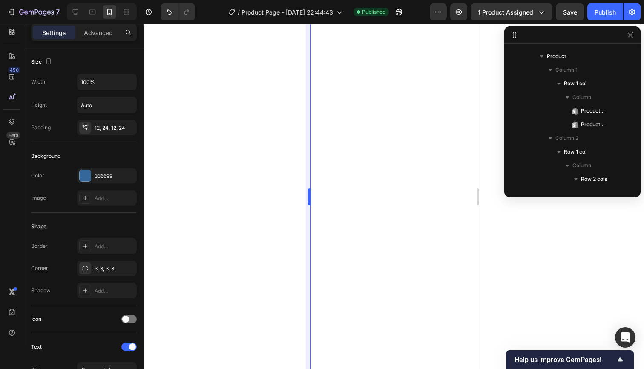
scroll to position [1047, 0]
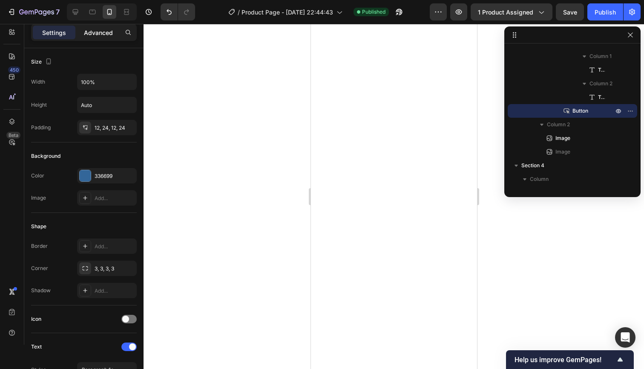
click at [91, 35] on p "Advanced" at bounding box center [98, 32] width 29 height 9
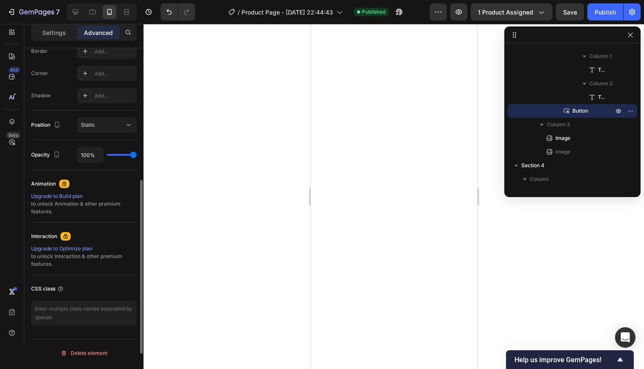
scroll to position [271, 0]
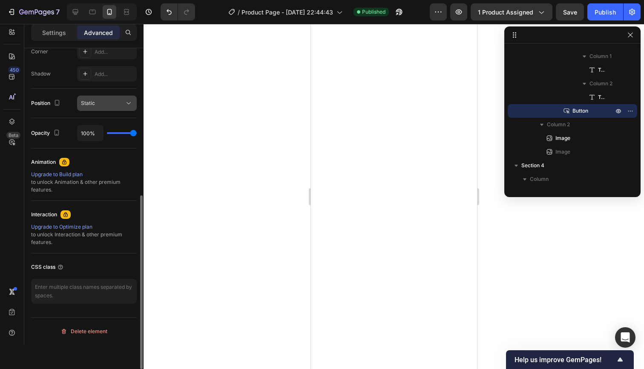
click at [104, 105] on div "Static" at bounding box center [102, 103] width 43 height 8
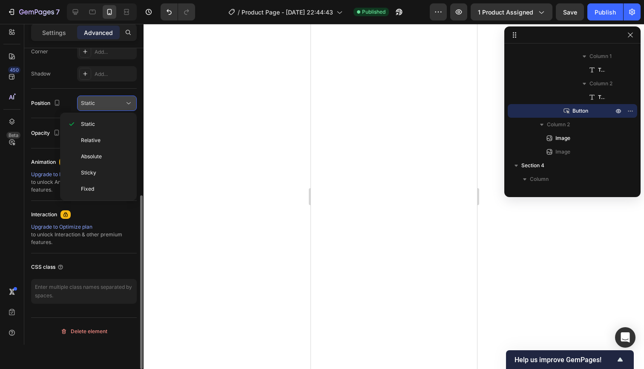
click at [104, 105] on div "Static" at bounding box center [102, 103] width 43 height 8
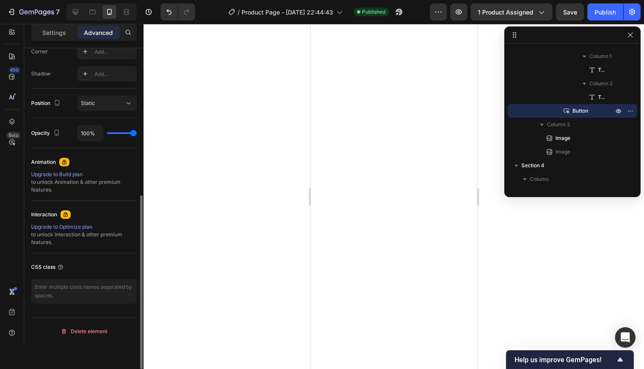
drag, startPoint x: 60, startPoint y: 34, endPoint x: 84, endPoint y: 62, distance: 36.6
click at [60, 34] on p "Settings" at bounding box center [54, 32] width 24 height 9
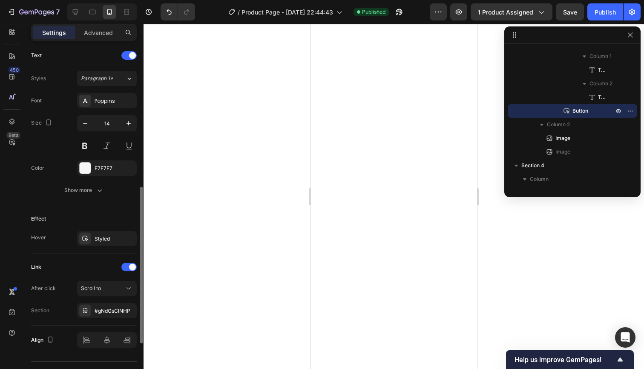
scroll to position [297, 0]
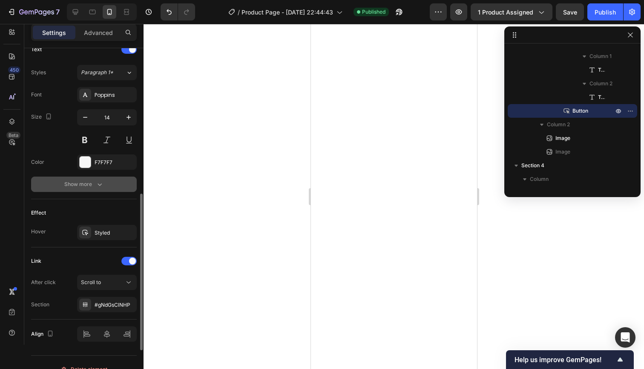
click at [90, 185] on div "Show more" at bounding box center [84, 184] width 40 height 9
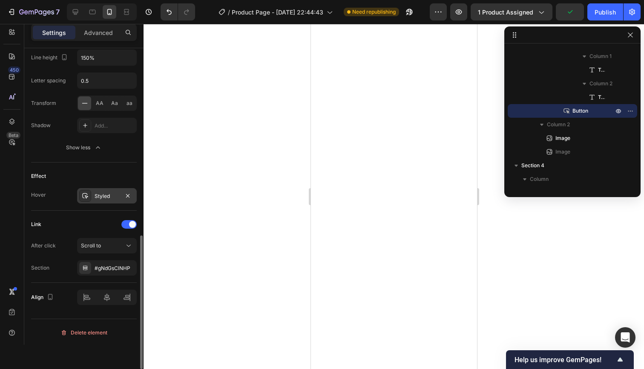
scroll to position [447, 0]
click at [106, 252] on div "After click Scroll to Section #gNdGsClNHP" at bounding box center [84, 256] width 106 height 38
click at [106, 245] on div "Scroll to" at bounding box center [102, 244] width 43 height 8
click at [74, 224] on div "Link" at bounding box center [84, 223] width 106 height 14
click at [98, 265] on div "#gNdGsClNHP" at bounding box center [107, 267] width 25 height 8
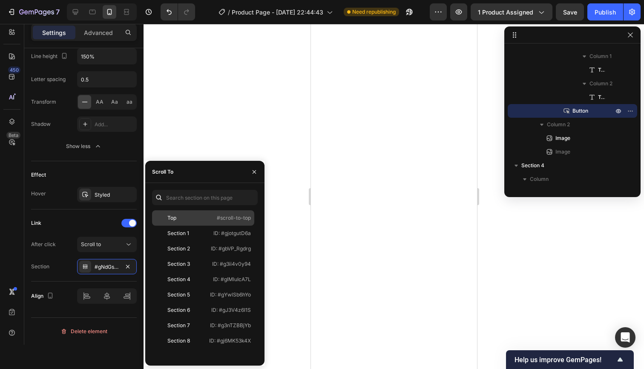
click at [188, 216] on div "Top" at bounding box center [180, 218] width 49 height 8
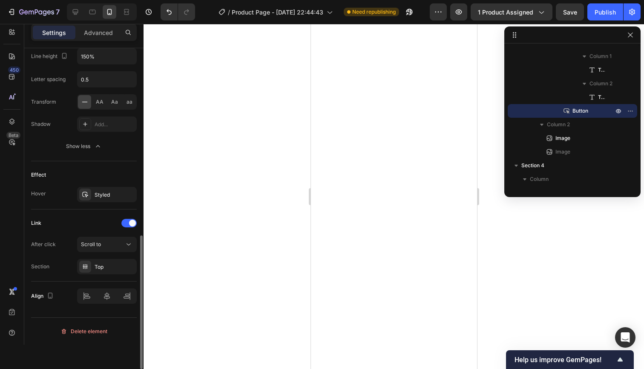
click at [87, 225] on div "Link" at bounding box center [84, 223] width 106 height 14
click at [601, 14] on div "Publish" at bounding box center [605, 12] width 21 height 9
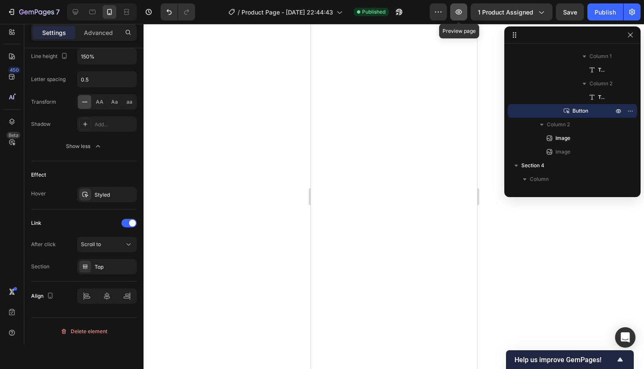
click at [461, 7] on button "button" at bounding box center [458, 11] width 17 height 17
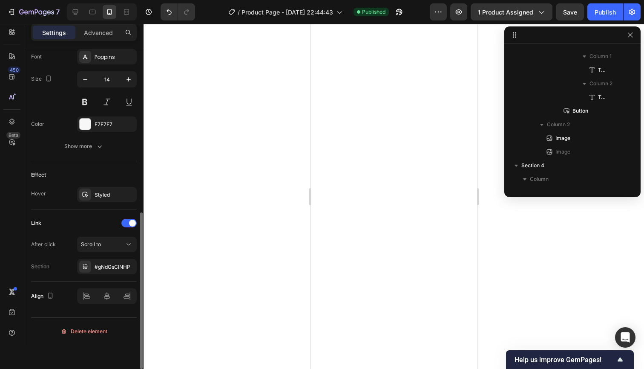
scroll to position [335, 0]
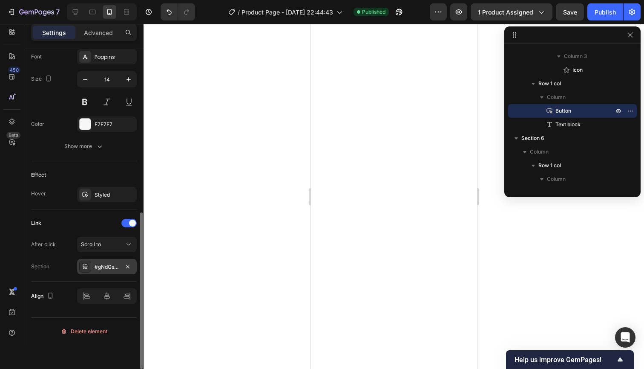
click at [95, 271] on div "#gNdGsClNHP" at bounding box center [107, 266] width 60 height 15
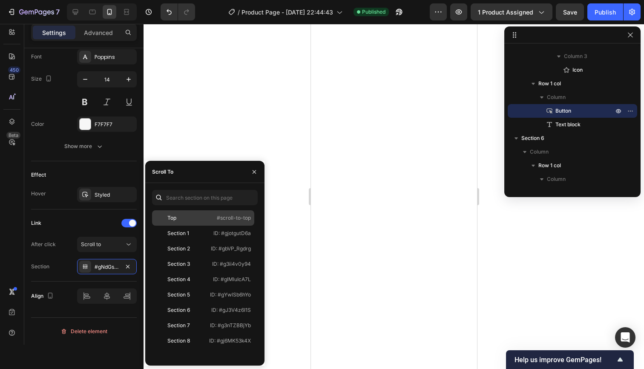
click at [178, 219] on div "Top" at bounding box center [180, 218] width 49 height 8
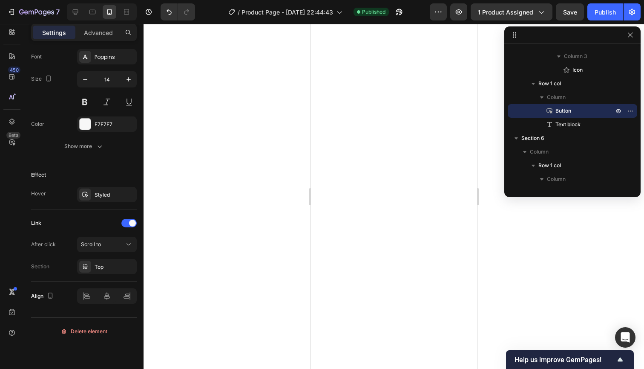
click at [193, 133] on div at bounding box center [394, 196] width 501 height 345
click at [228, 206] on div at bounding box center [394, 196] width 501 height 345
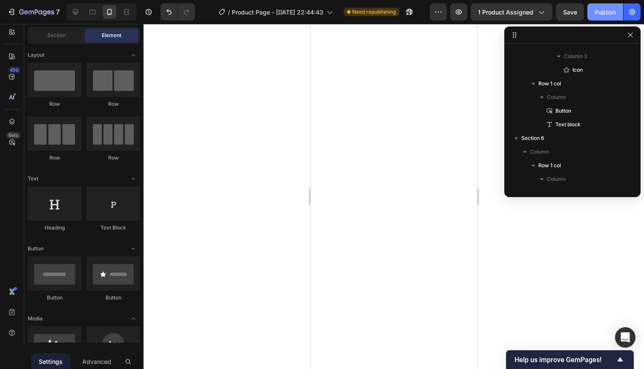
click at [600, 15] on div "Publish" at bounding box center [605, 12] width 21 height 9
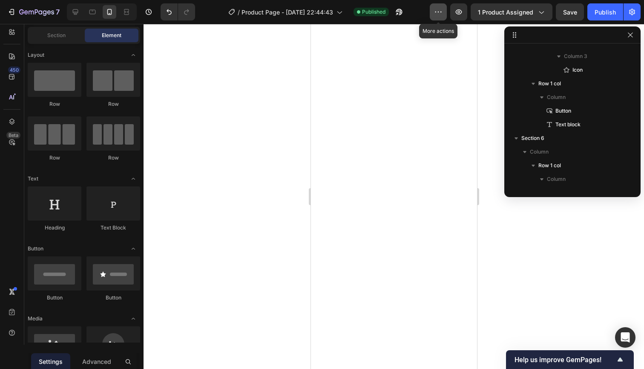
click at [435, 9] on button "button" at bounding box center [438, 11] width 17 height 17
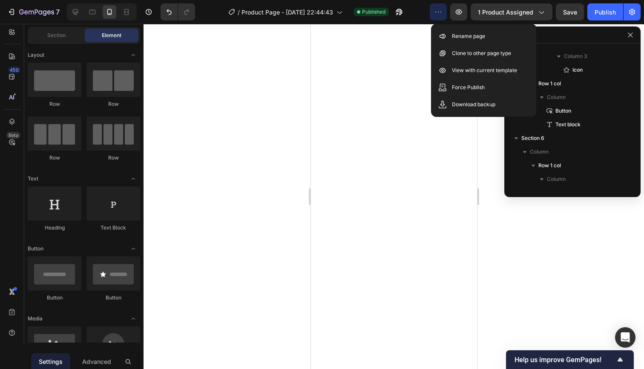
click at [435, 9] on button "button" at bounding box center [438, 11] width 17 height 17
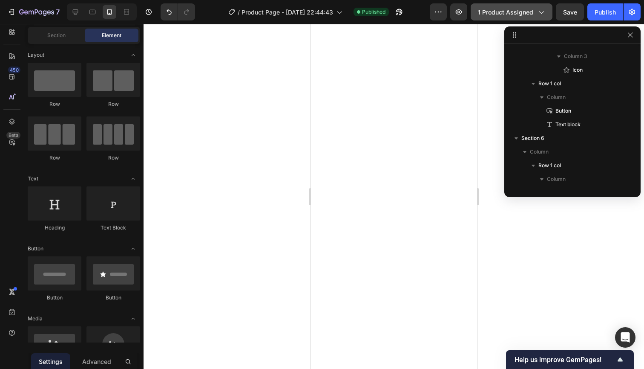
click at [522, 20] on button "1 product assigned" at bounding box center [512, 11] width 82 height 17
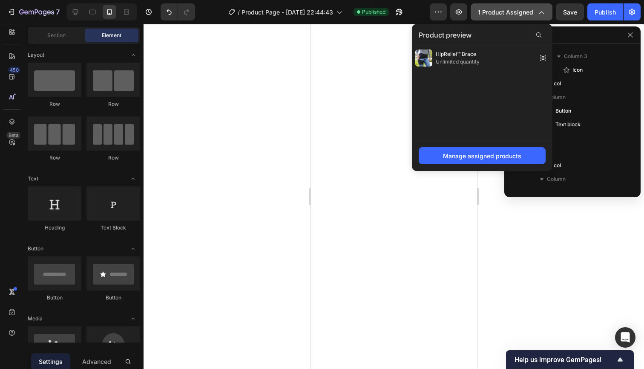
click at [524, 12] on span "1 product assigned" at bounding box center [505, 12] width 55 height 9
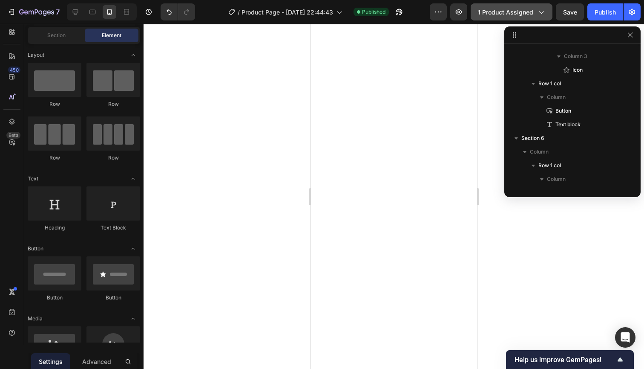
click at [524, 12] on span "1 product assigned" at bounding box center [505, 12] width 55 height 9
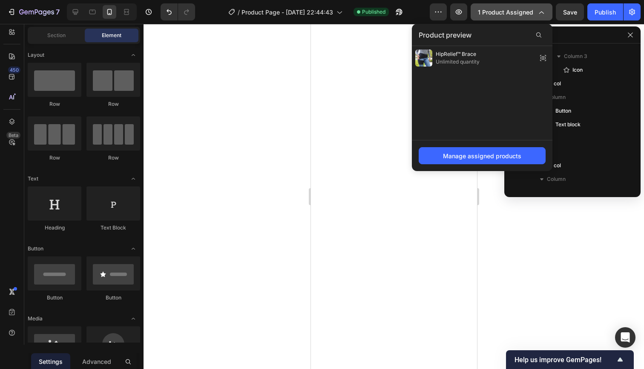
click at [524, 12] on span "1 product assigned" at bounding box center [505, 12] width 55 height 9
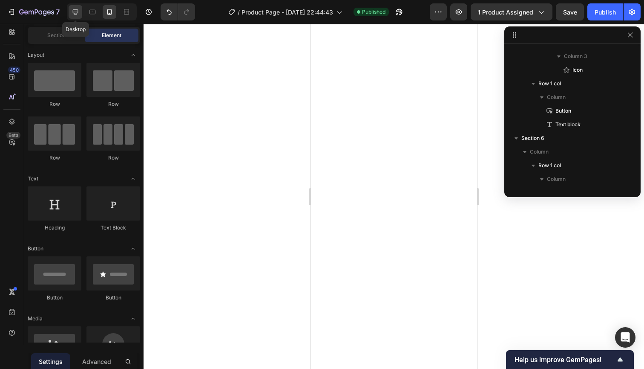
click at [80, 12] on icon at bounding box center [75, 12] width 9 height 9
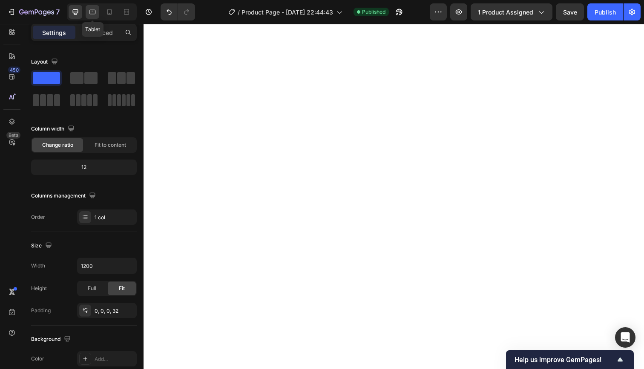
click at [89, 12] on icon at bounding box center [92, 12] width 6 height 5
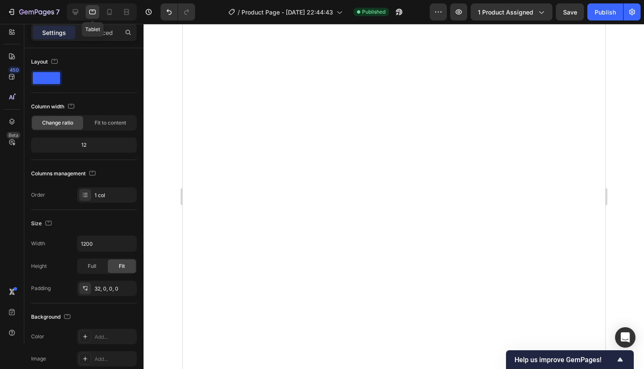
type input "100%"
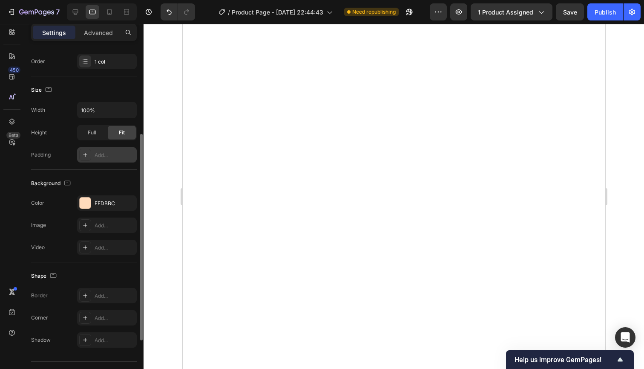
scroll to position [133, 0]
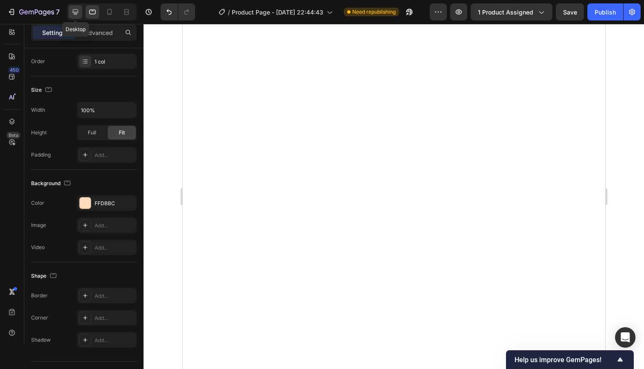
click at [80, 10] on div at bounding box center [76, 12] width 14 height 14
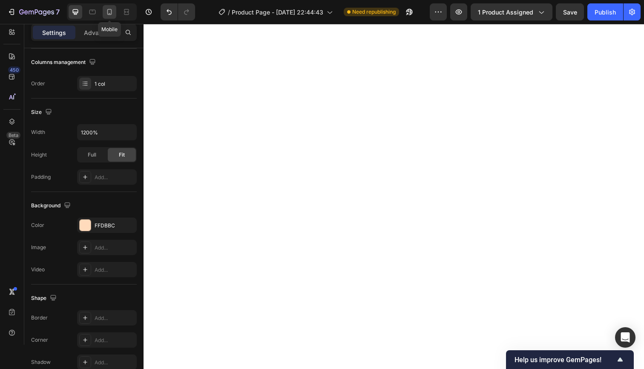
click at [108, 8] on icon at bounding box center [109, 12] width 9 height 9
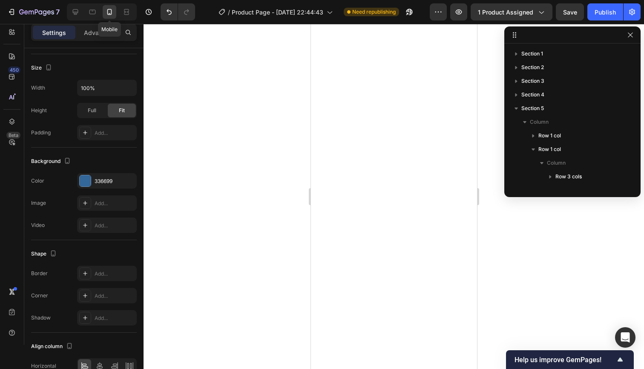
scroll to position [134, 0]
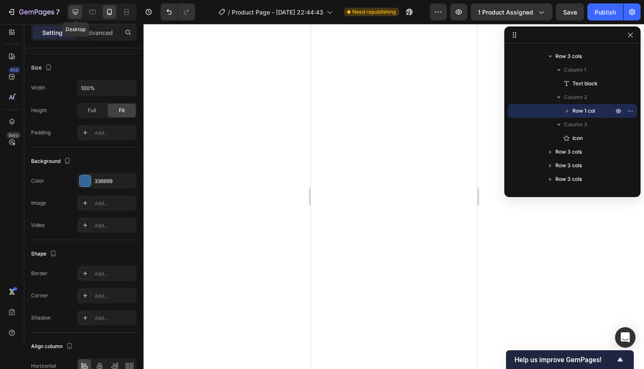
click at [72, 11] on icon at bounding box center [75, 12] width 9 height 9
type input "1200%"
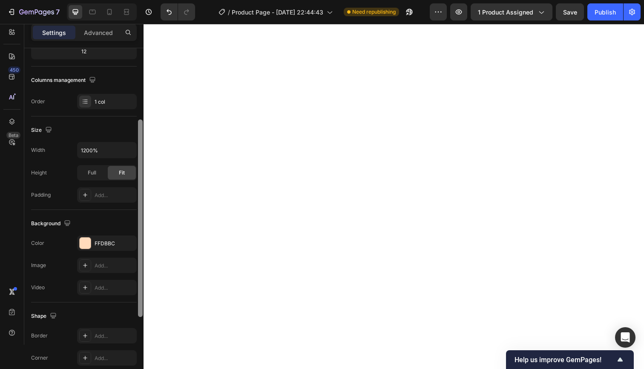
scroll to position [116, 0]
click at [108, 11] on icon at bounding box center [109, 12] width 9 height 9
type input "100%"
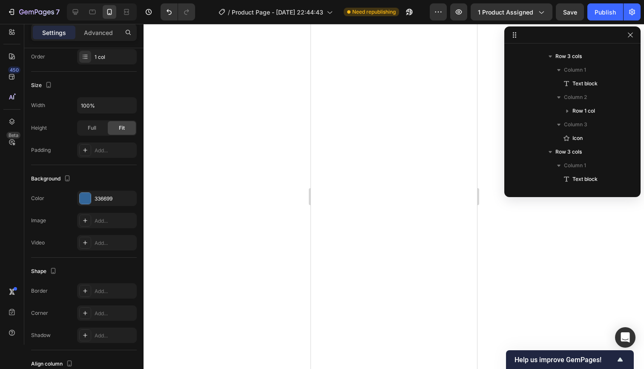
scroll to position [229, 0]
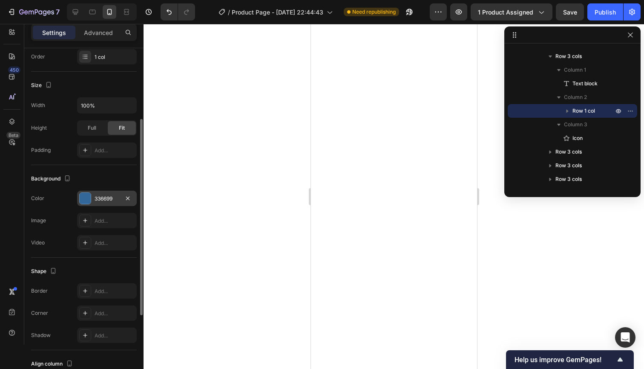
click at [116, 196] on div "336699" at bounding box center [107, 199] width 25 height 8
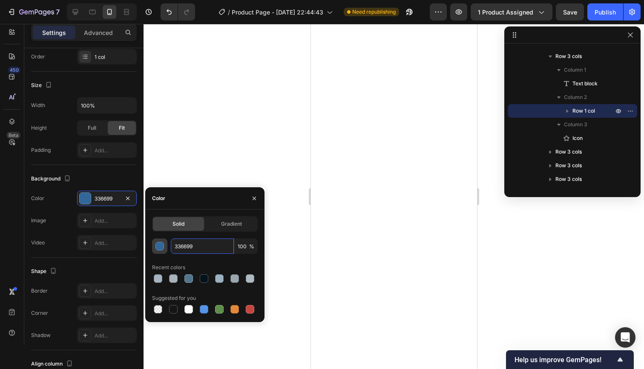
drag, startPoint x: 199, startPoint y: 245, endPoint x: 162, endPoint y: 247, distance: 36.7
click at [162, 247] on div "336699 100 %" at bounding box center [205, 245] width 106 height 15
click at [75, 10] on icon at bounding box center [76, 12] width 6 height 6
type input "1200%"
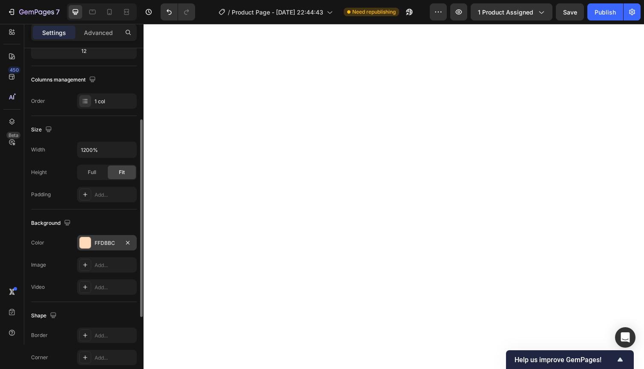
click at [111, 241] on div "FFDBBC" at bounding box center [107, 243] width 25 height 8
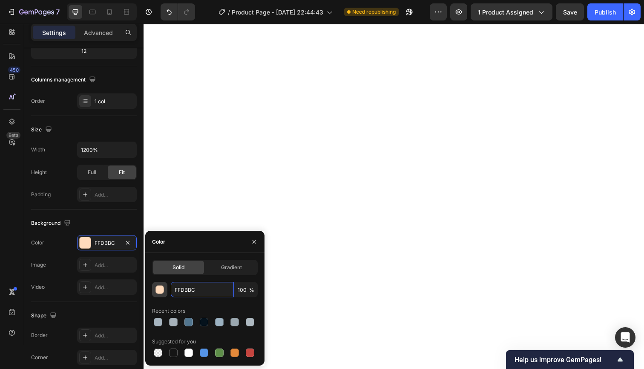
drag, startPoint x: 186, startPoint y: 291, endPoint x: 167, endPoint y: 290, distance: 19.2
click at [168, 291] on div "FFDBBC 100 %" at bounding box center [205, 289] width 106 height 15
paste input "336699"
type input "336699"
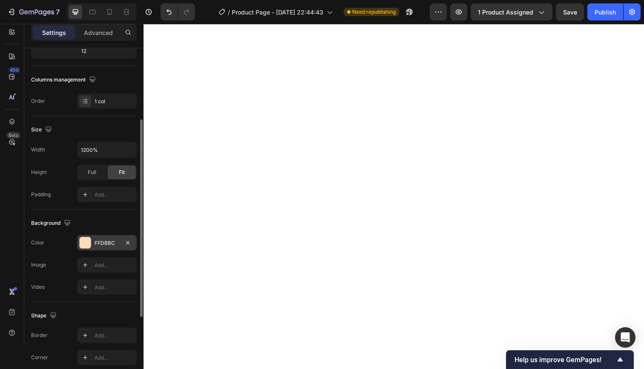
click at [118, 237] on div "FFDBBC" at bounding box center [107, 242] width 60 height 15
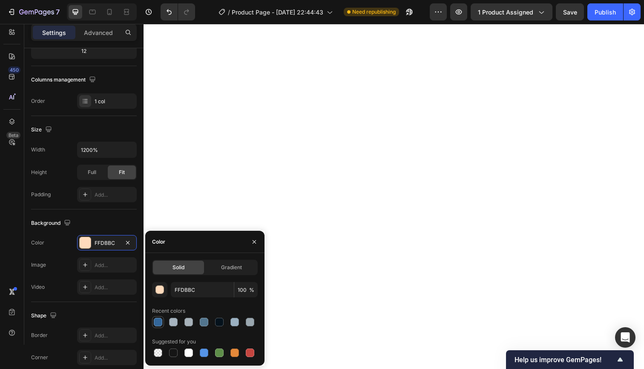
click at [157, 319] on div at bounding box center [158, 321] width 9 height 9
type input "336699"
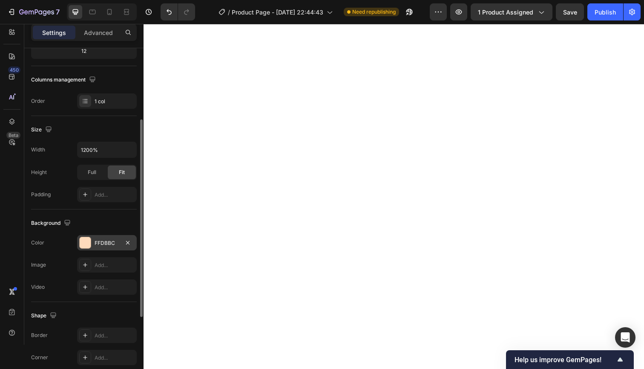
click at [108, 243] on div "FFDBBC" at bounding box center [107, 243] width 25 height 8
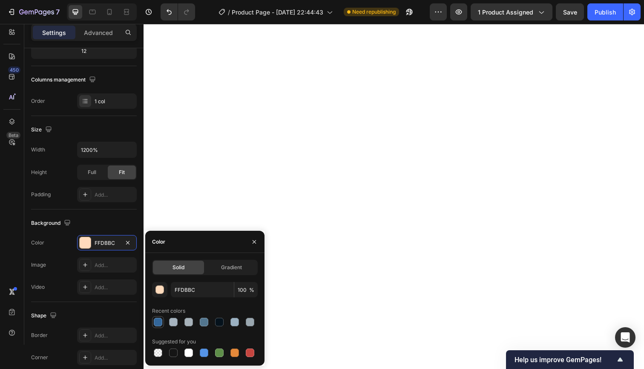
click at [160, 323] on div at bounding box center [158, 321] width 9 height 9
type input "336699"
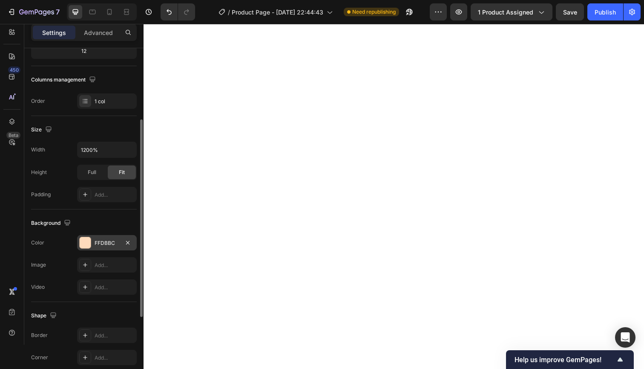
click at [101, 238] on div "FFDBBC" at bounding box center [107, 242] width 60 height 15
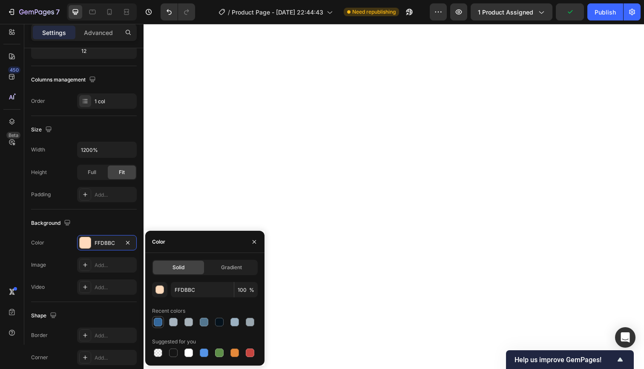
click at [156, 323] on div at bounding box center [158, 321] width 9 height 9
type input "336699"
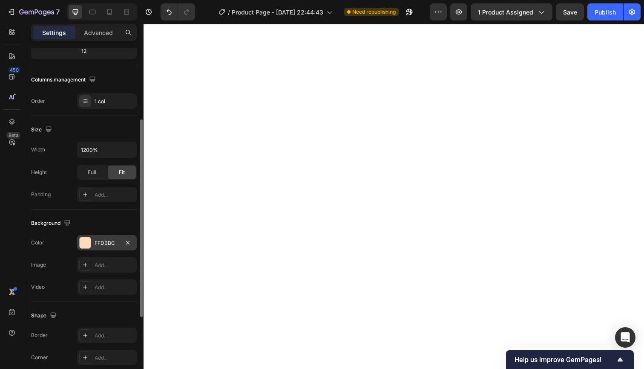
click at [96, 244] on div "FFDBBC" at bounding box center [107, 243] width 25 height 8
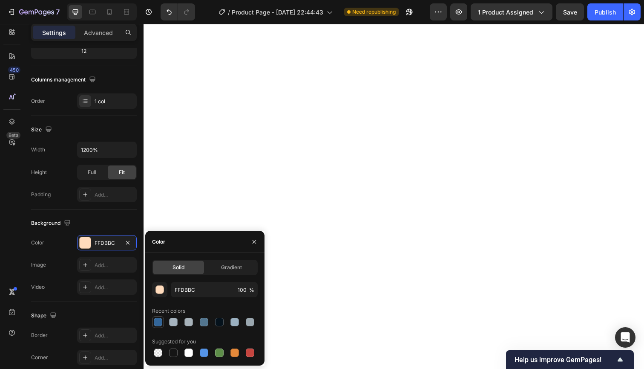
click at [157, 318] on div at bounding box center [158, 321] width 9 height 9
type input "336699"
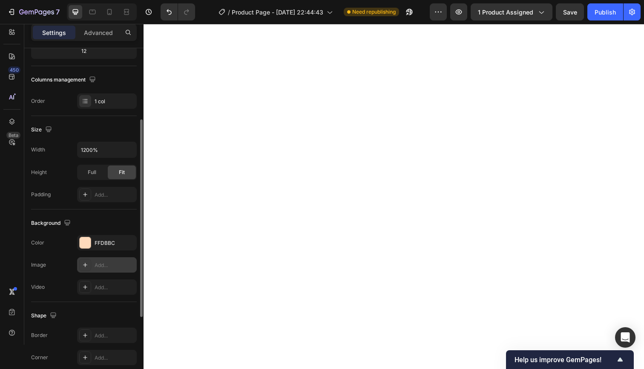
drag, startPoint x: 94, startPoint y: 243, endPoint x: 122, endPoint y: 257, distance: 31.4
click at [95, 244] on div "FFDBBC" at bounding box center [107, 242] width 60 height 15
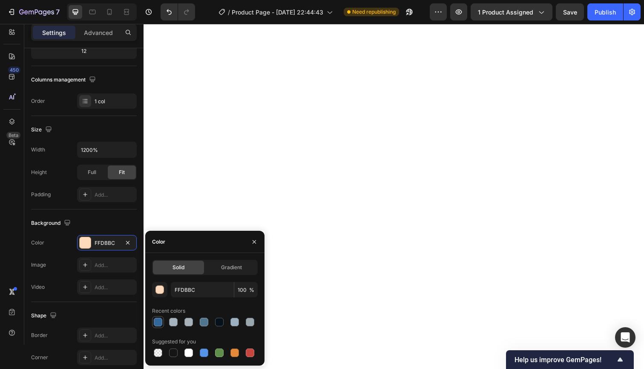
click at [159, 317] on div at bounding box center [158, 322] width 10 height 10
type input "336699"
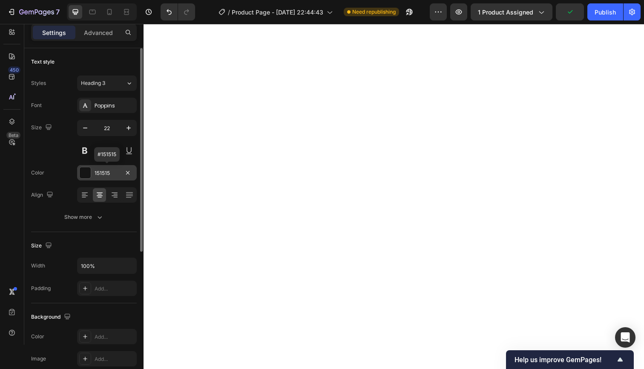
click at [113, 169] on div "151515" at bounding box center [107, 173] width 25 height 8
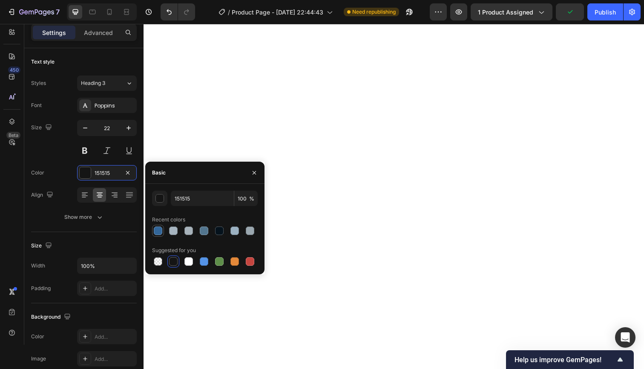
click at [159, 231] on div at bounding box center [158, 230] width 9 height 9
type input "336699"
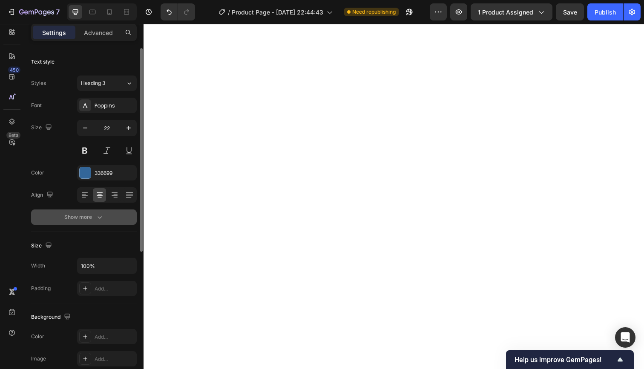
click at [97, 214] on icon "button" at bounding box center [99, 217] width 9 height 9
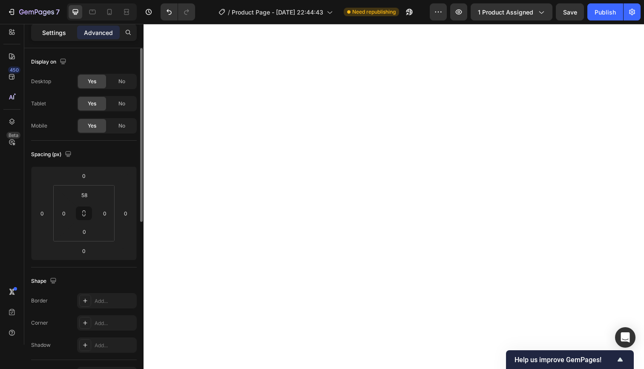
click at [66, 32] on p "Settings" at bounding box center [54, 32] width 24 height 9
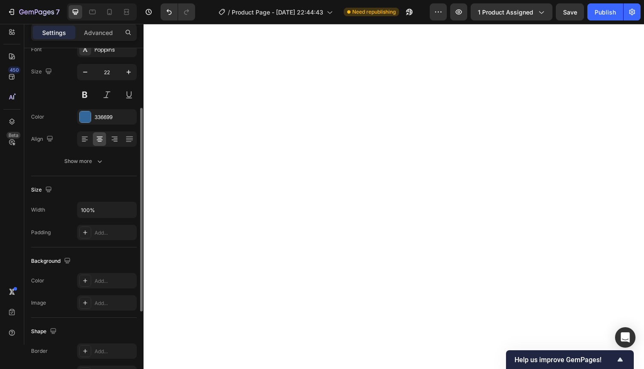
scroll to position [185, 0]
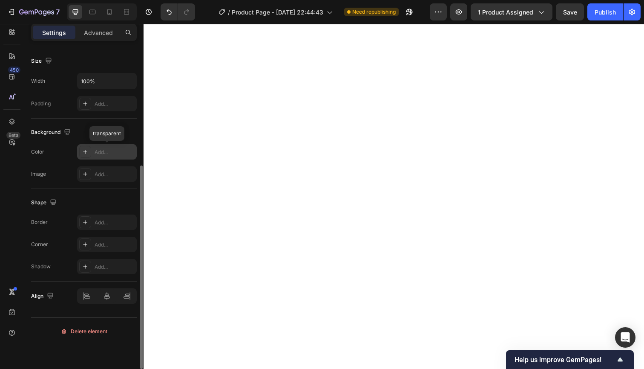
click at [110, 152] on div "Add..." at bounding box center [115, 152] width 40 height 8
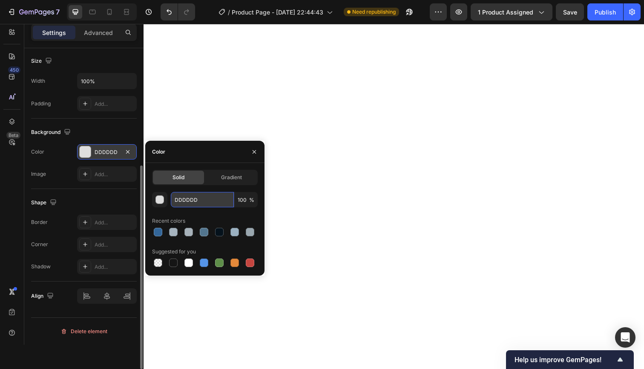
paste input "336699"
type input "336699"
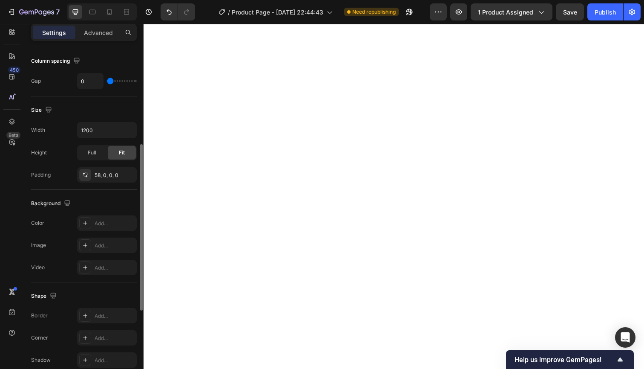
scroll to position [0, 0]
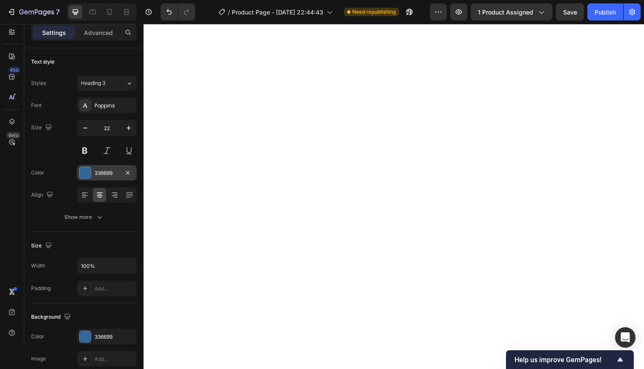
click at [101, 175] on div "336699" at bounding box center [107, 173] width 25 height 8
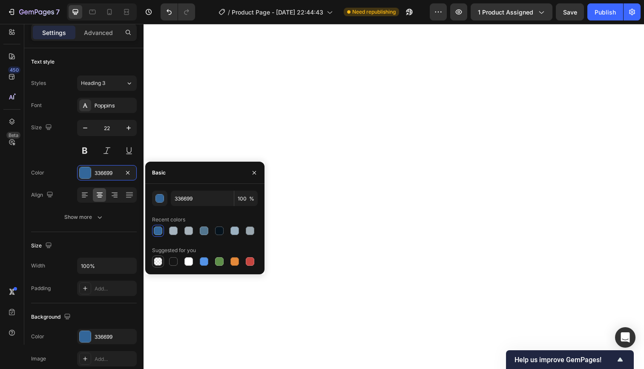
click at [160, 256] on div at bounding box center [158, 261] width 10 height 10
type input "000000"
type input "0"
click at [159, 226] on div at bounding box center [158, 230] width 9 height 9
type input "336699"
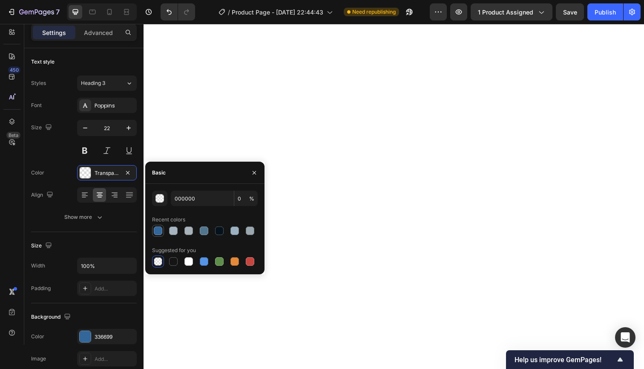
type input "100"
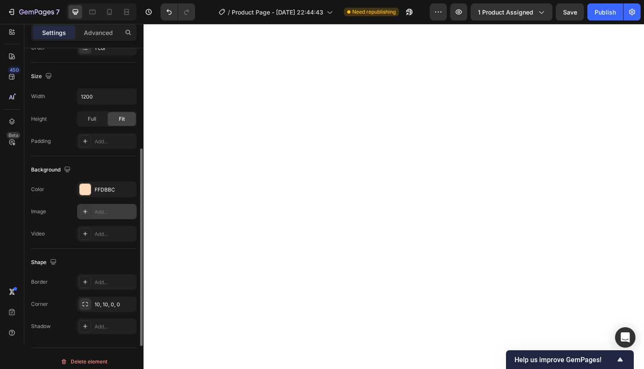
scroll to position [170, 0]
click at [110, 188] on div "FFDBBC" at bounding box center [107, 189] width 25 height 8
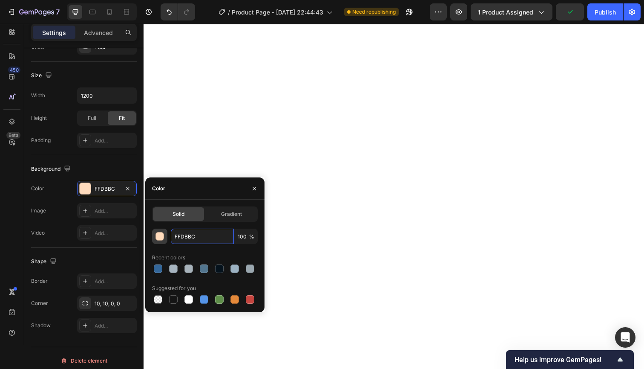
drag, startPoint x: 201, startPoint y: 240, endPoint x: 167, endPoint y: 239, distance: 34.1
click at [164, 238] on div "FFDBBC 100 %" at bounding box center [205, 235] width 106 height 15
paste input "336699"
type input "336699"
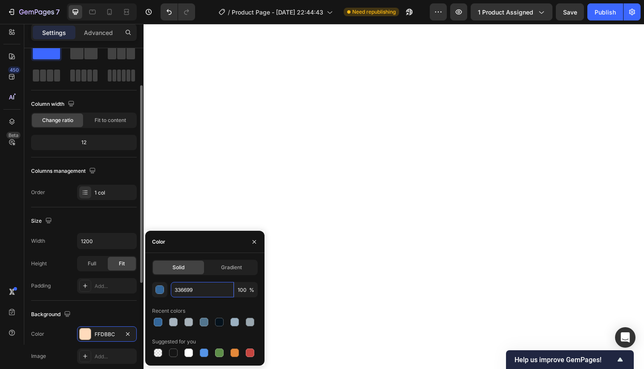
scroll to position [0, 0]
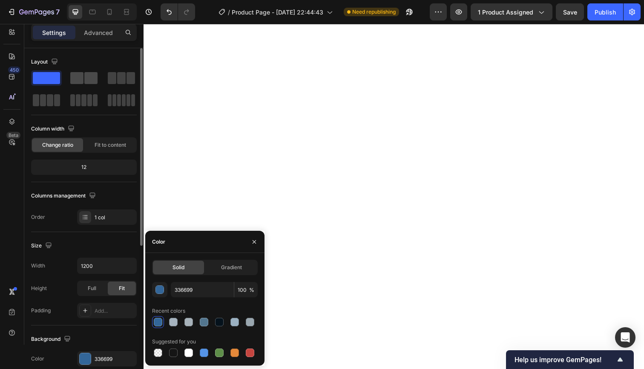
click at [80, 77] on span at bounding box center [76, 78] width 13 height 12
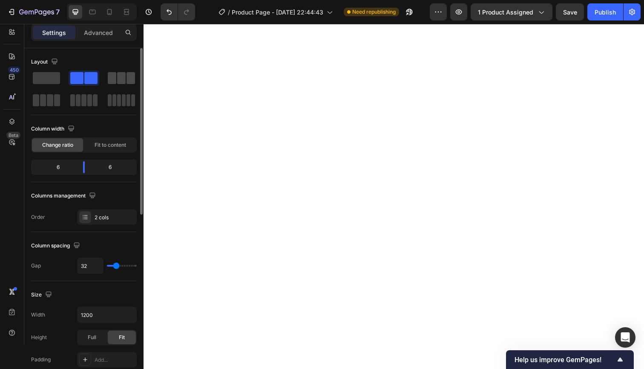
click at [106, 78] on div at bounding box center [121, 77] width 31 height 15
click at [49, 74] on span at bounding box center [46, 78] width 27 height 12
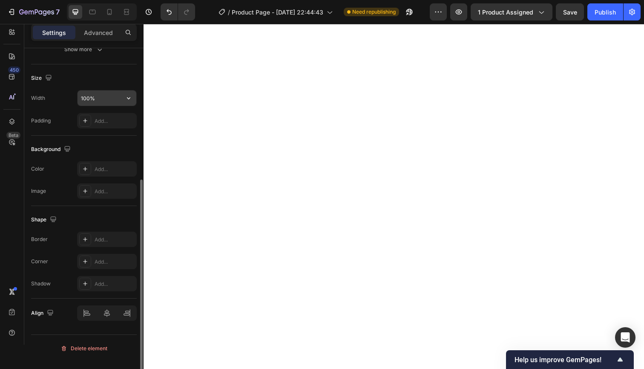
scroll to position [185, 0]
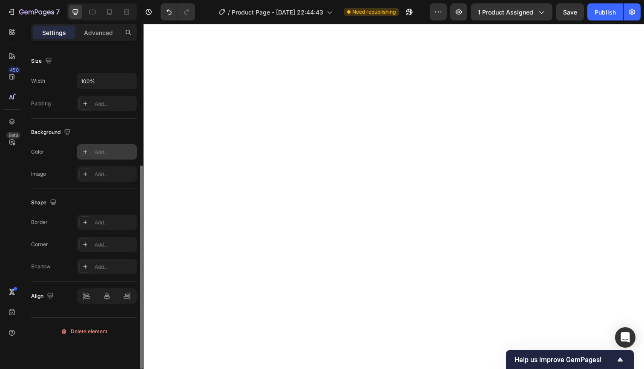
click at [93, 152] on div "Add..." at bounding box center [107, 151] width 60 height 15
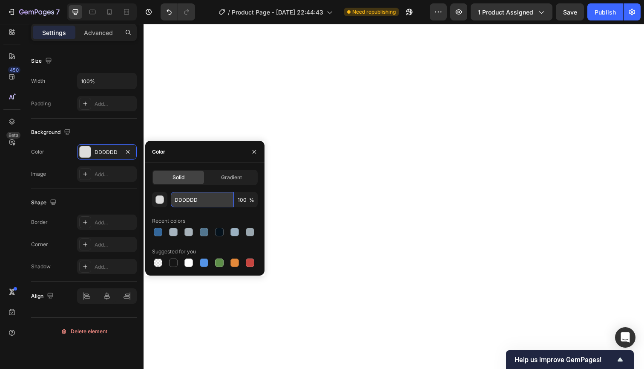
click at [205, 199] on input "DDDDDD" at bounding box center [202, 199] width 63 height 15
click at [160, 228] on div at bounding box center [158, 232] width 9 height 9
type input "336699"
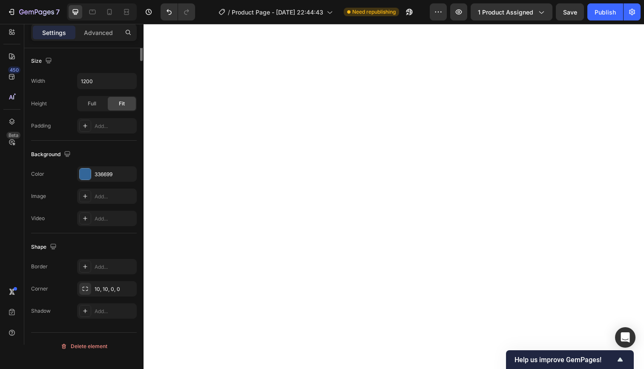
scroll to position [0, 0]
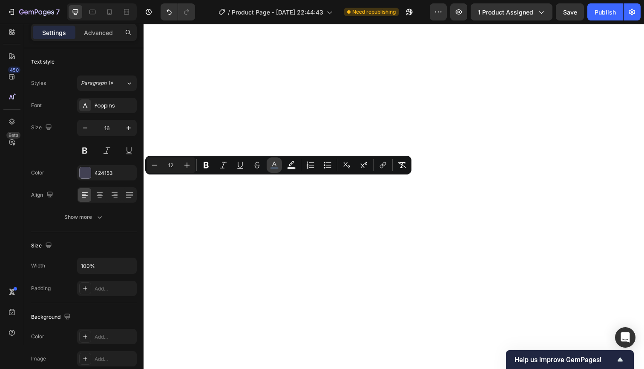
click at [275, 163] on icon "Editor contextual toolbar" at bounding box center [274, 164] width 4 height 5
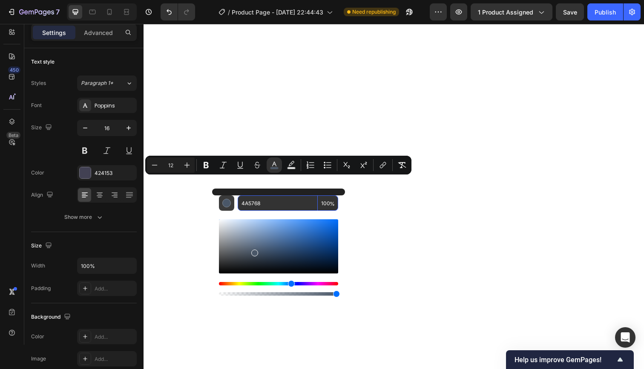
drag, startPoint x: 271, startPoint y: 202, endPoint x: 219, endPoint y: 199, distance: 51.6
click at [219, 199] on div "4A5768 100 %" at bounding box center [278, 202] width 119 height 15
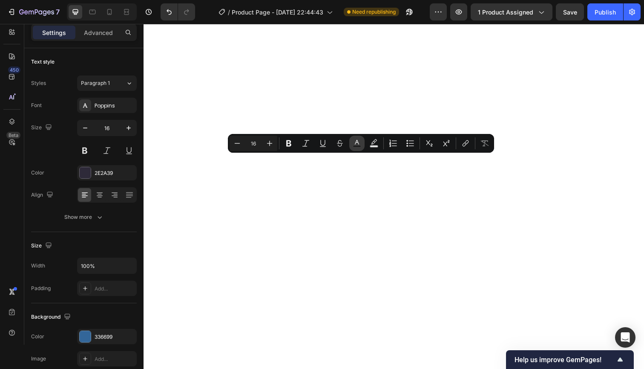
click at [360, 144] on icon "Editor contextual toolbar" at bounding box center [357, 143] width 9 height 9
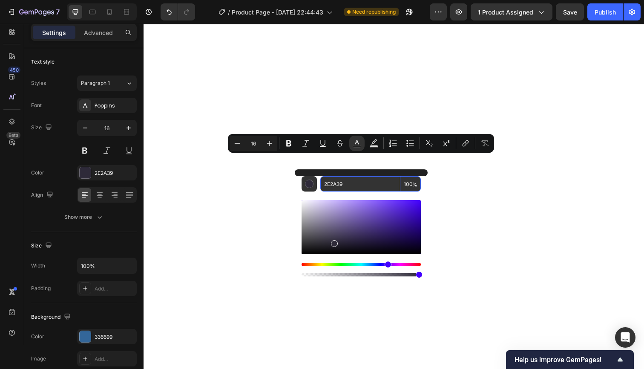
drag, startPoint x: 357, startPoint y: 182, endPoint x: 319, endPoint y: 180, distance: 37.5
click at [319, 180] on div "2E2A39 100 %" at bounding box center [361, 183] width 119 height 15
paste input "4A5768"
type input "4A5768"
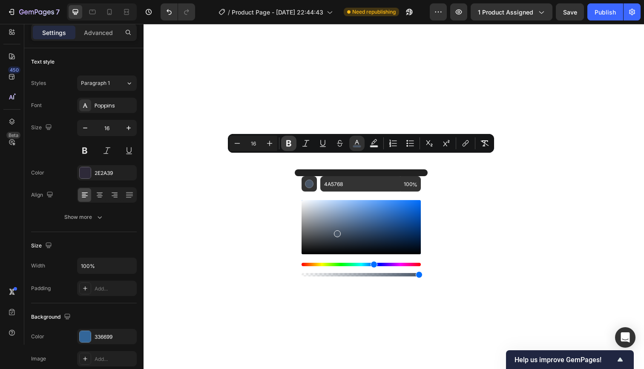
click at [291, 143] on icon "Editor contextual toolbar" at bounding box center [289, 143] width 9 height 9
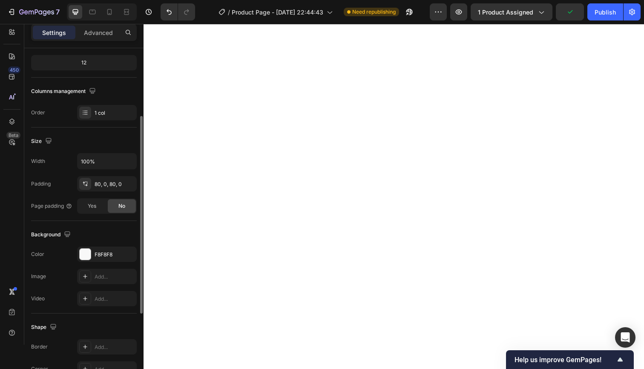
scroll to position [115, 0]
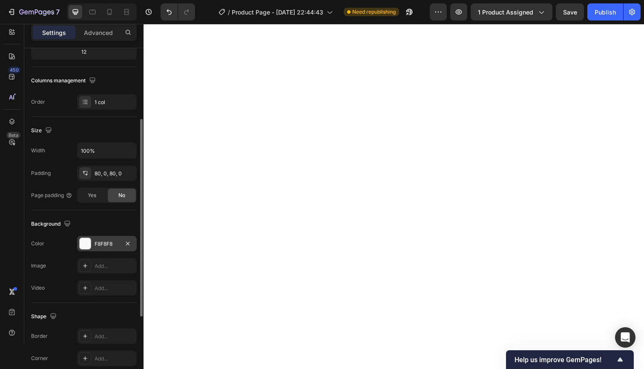
click at [114, 242] on div "F8F8F8" at bounding box center [107, 244] width 25 height 8
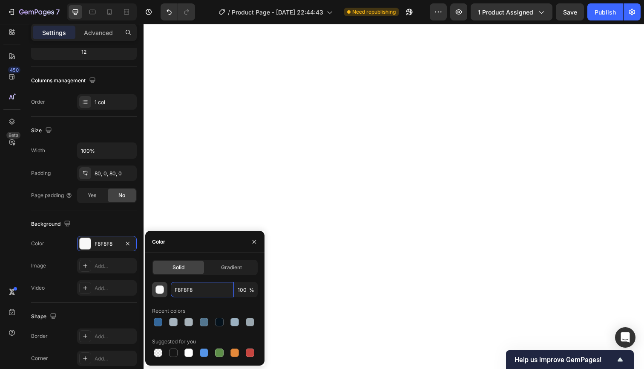
drag, startPoint x: 199, startPoint y: 288, endPoint x: 156, endPoint y: 288, distance: 43.9
click at [153, 289] on div "F8F8F8 100 %" at bounding box center [205, 289] width 106 height 15
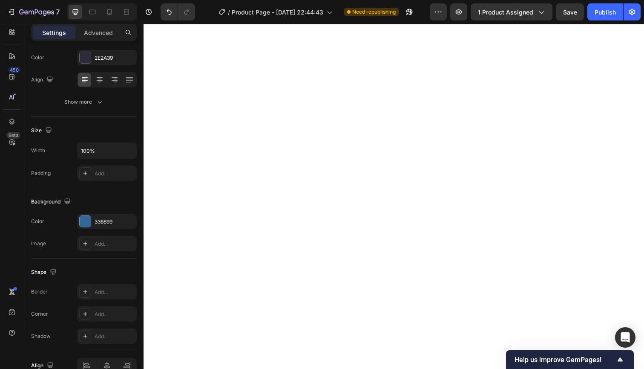
scroll to position [0, 0]
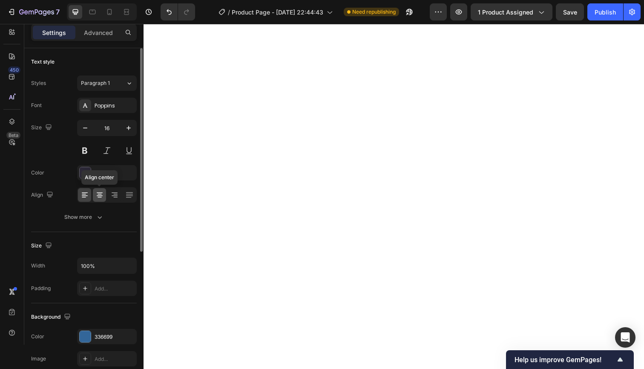
click at [98, 193] on icon at bounding box center [99, 194] width 9 height 9
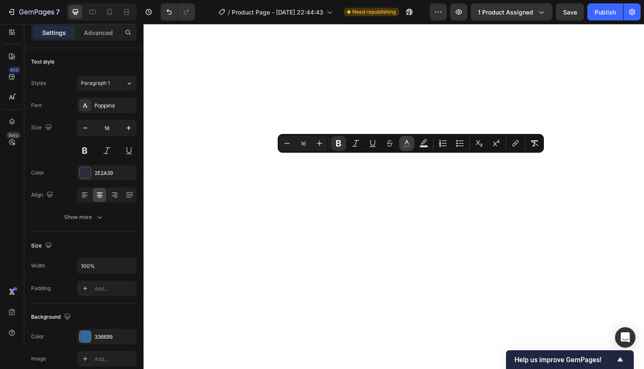
click at [410, 144] on icon "Editor contextual toolbar" at bounding box center [407, 143] width 9 height 9
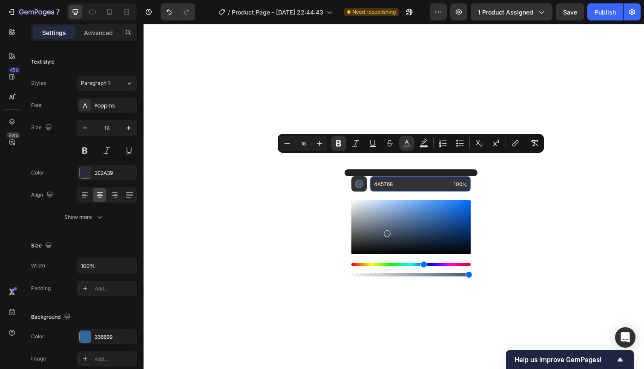
drag, startPoint x: 412, startPoint y: 182, endPoint x: 367, endPoint y: 182, distance: 44.7
click at [365, 181] on div "4A5768 100 %" at bounding box center [411, 183] width 119 height 15
paste input "F8F8F"
type input "F8F8F8"
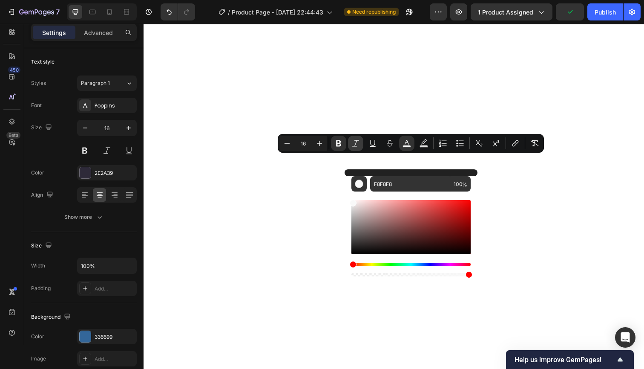
click at [355, 144] on icon "Editor contextual toolbar" at bounding box center [356, 143] width 9 height 9
click at [320, 142] on icon "Editor contextual toolbar" at bounding box center [319, 143] width 9 height 9
click at [321, 142] on icon "Editor contextual toolbar" at bounding box center [319, 143] width 9 height 9
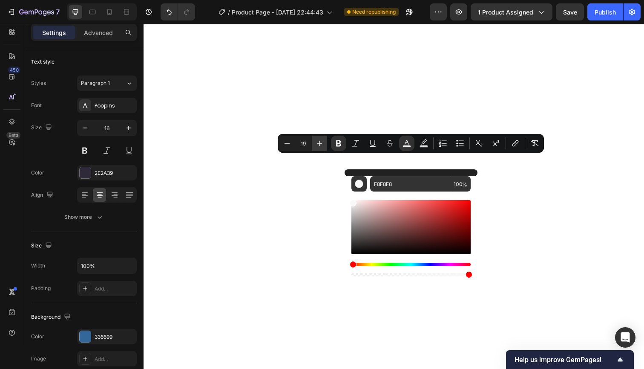
click at [321, 142] on icon "Editor contextual toolbar" at bounding box center [319, 143] width 9 height 9
type input "22"
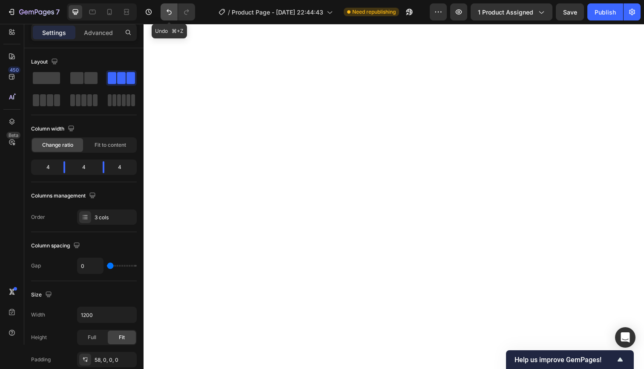
click at [162, 11] on button "Undo/Redo" at bounding box center [169, 11] width 17 height 17
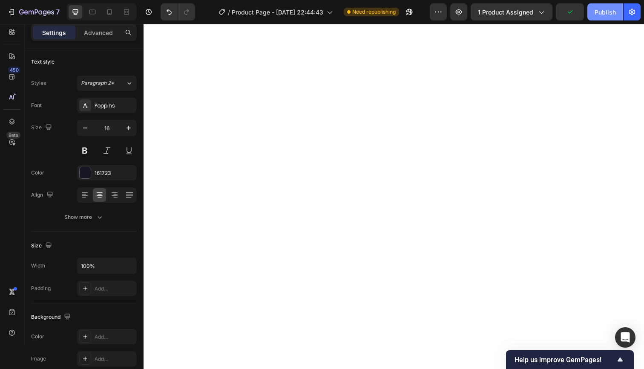
click at [604, 9] on div "Publish" at bounding box center [605, 12] width 21 height 9
click at [111, 8] on icon at bounding box center [109, 12] width 9 height 9
type input "14"
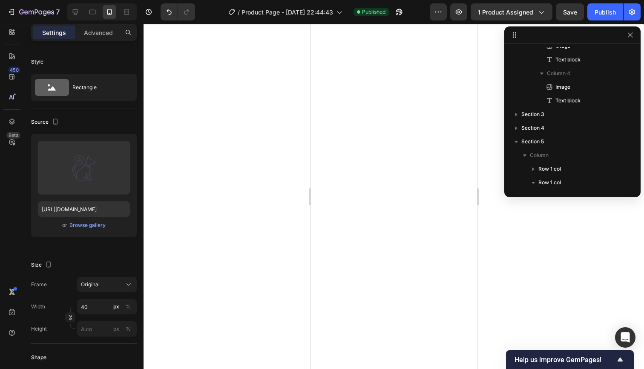
scroll to position [11, 0]
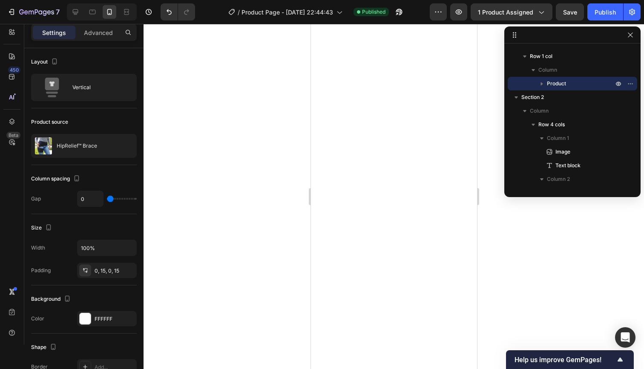
click at [301, 186] on div at bounding box center [394, 196] width 501 height 345
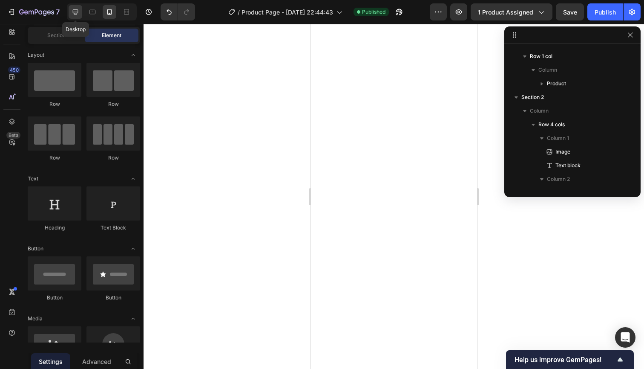
click at [72, 11] on icon at bounding box center [75, 12] width 9 height 9
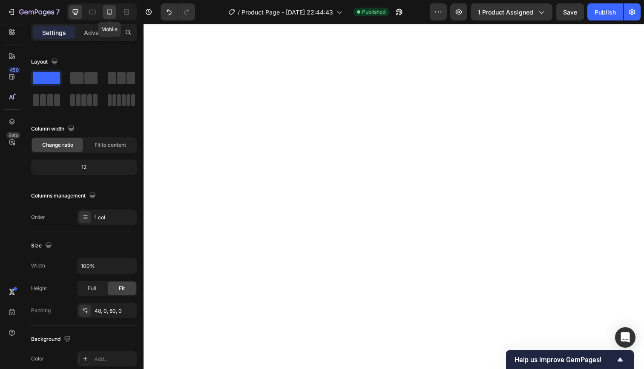
click at [106, 12] on icon at bounding box center [109, 12] width 9 height 9
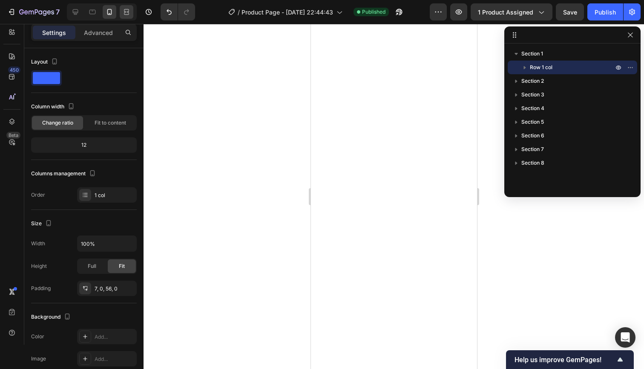
click at [130, 11] on icon at bounding box center [126, 12] width 9 height 9
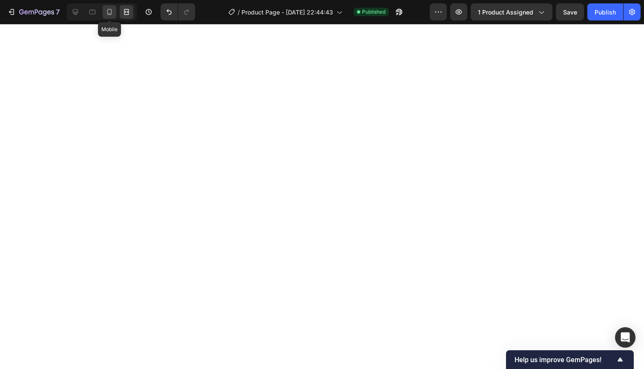
click at [114, 11] on div at bounding box center [110, 12] width 14 height 14
